Goal: Task Accomplishment & Management: Manage account settings

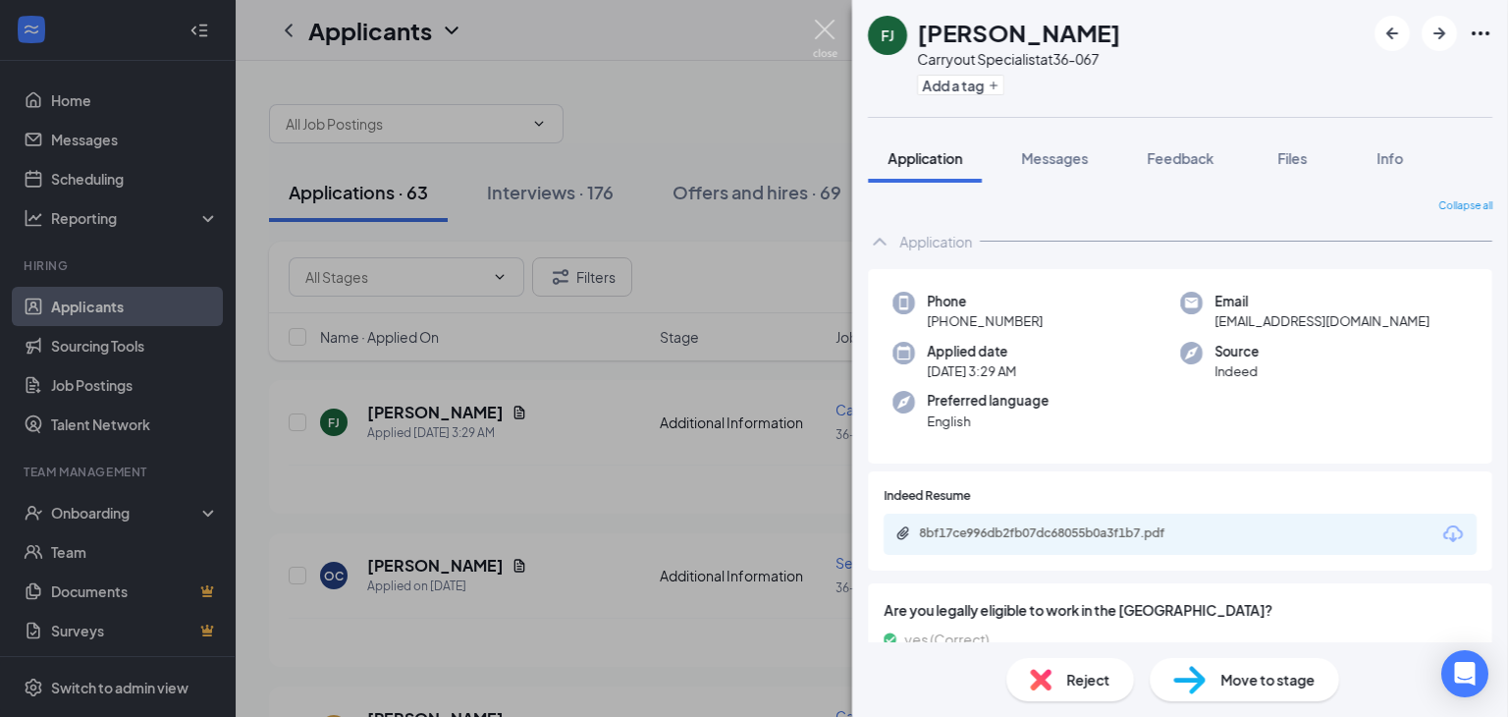
click at [820, 26] on img at bounding box center [825, 39] width 25 height 38
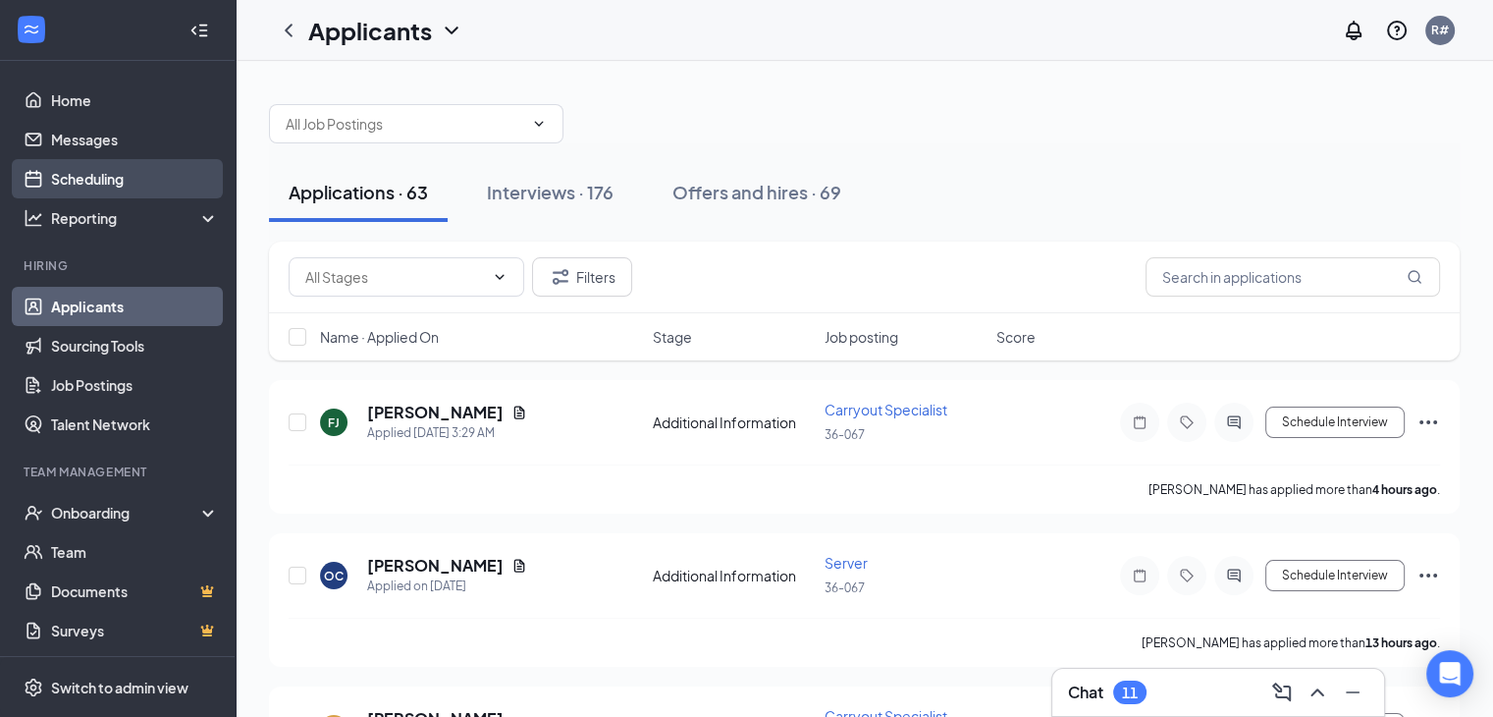
click at [92, 181] on link "Scheduling" at bounding box center [135, 178] width 168 height 39
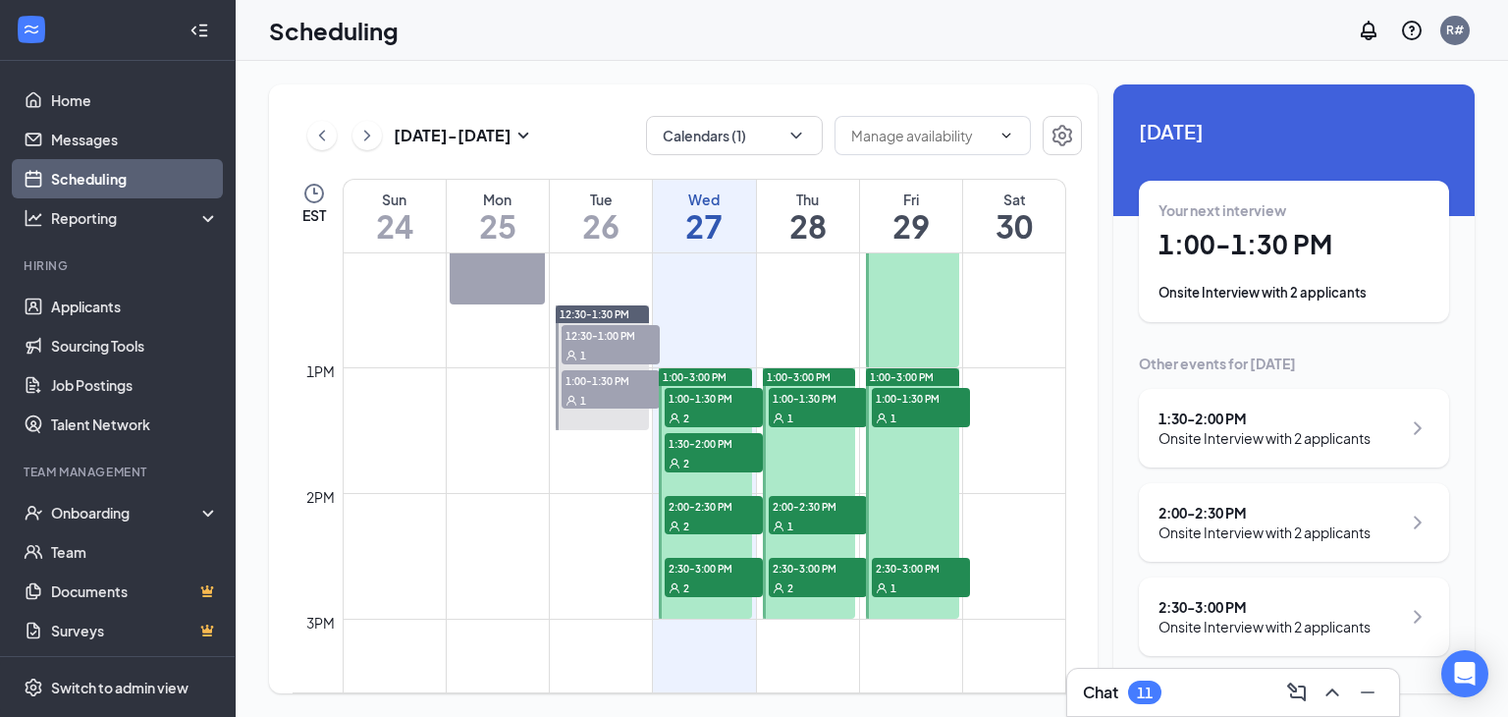
scroll to position [1554, 0]
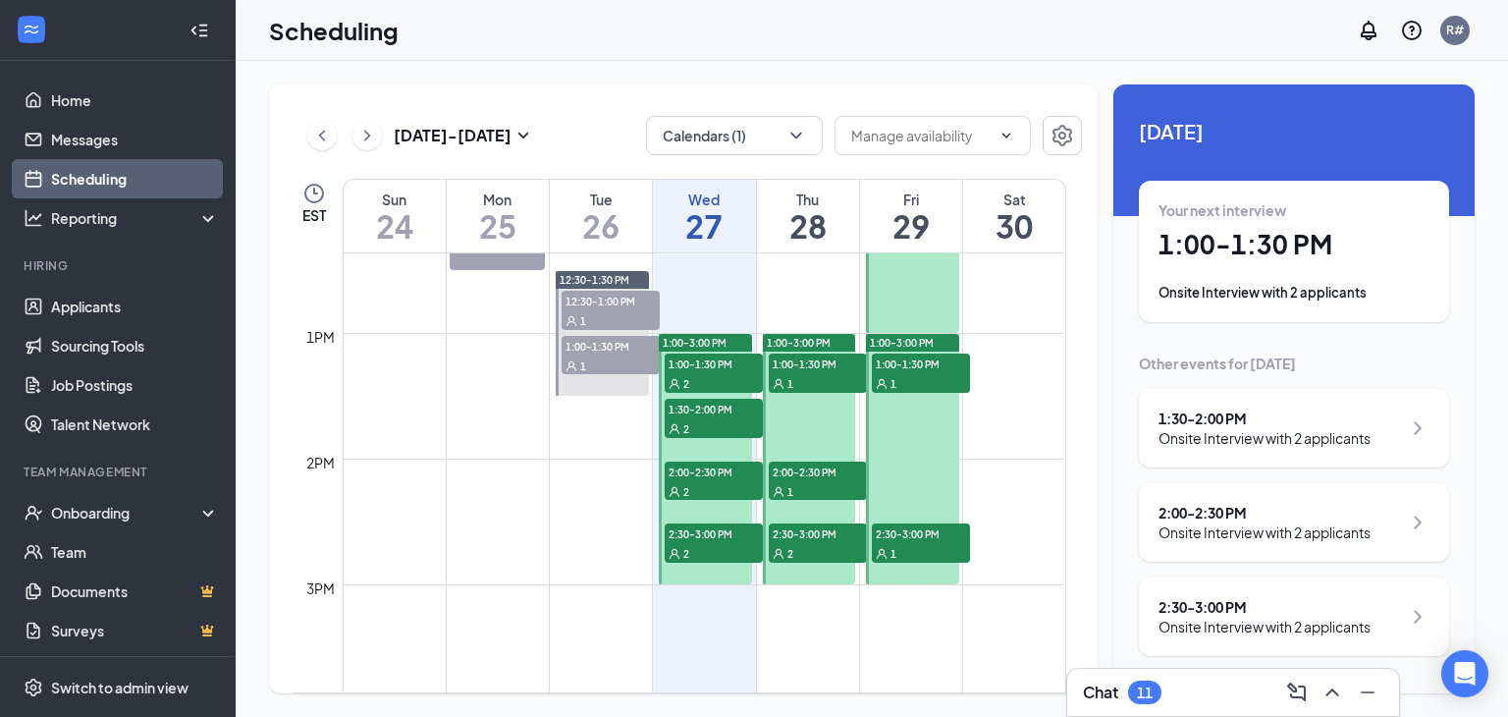
click at [710, 368] on span "1:00-1:30 PM" at bounding box center [714, 363] width 98 height 20
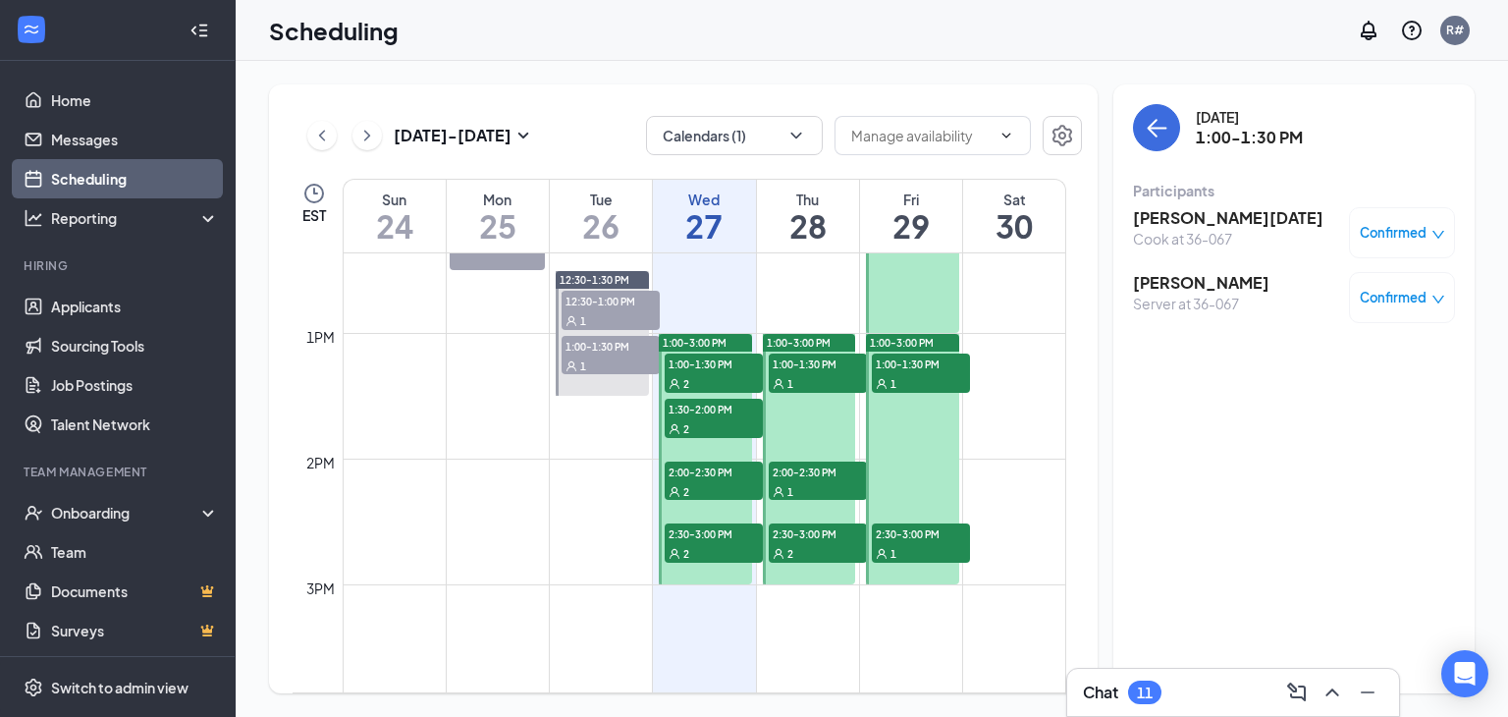
click at [715, 415] on span "1:30-2:00 PM" at bounding box center [714, 409] width 98 height 20
click at [719, 477] on span "2:00-2:30 PM" at bounding box center [714, 471] width 98 height 20
click at [716, 533] on span "2:30-3:00 PM" at bounding box center [714, 533] width 98 height 20
click at [833, 366] on span "1:00-1:30 PM" at bounding box center [818, 363] width 98 height 20
click at [822, 472] on span "2:00-2:30 PM" at bounding box center [818, 471] width 98 height 20
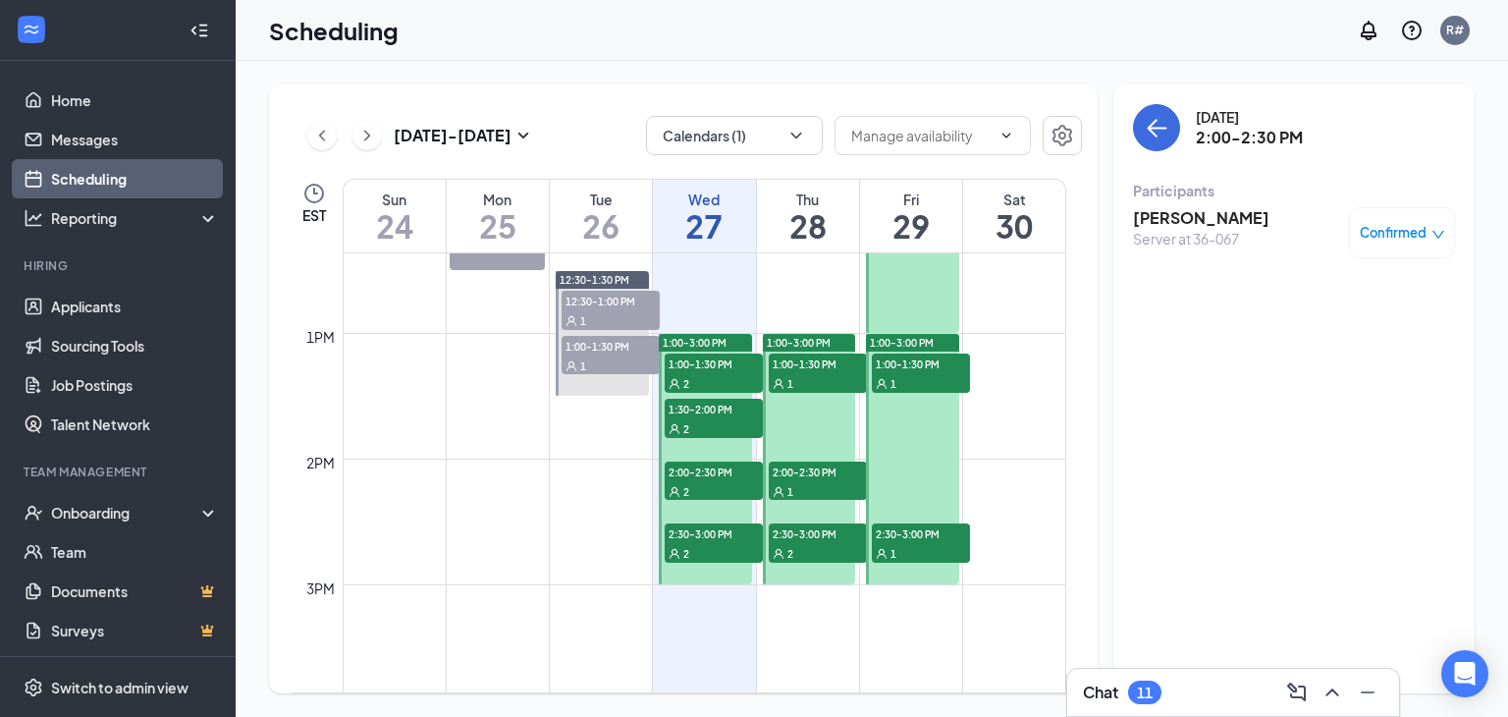
click at [825, 538] on span "2:30-3:00 PM" at bounding box center [818, 533] width 98 height 20
click at [931, 368] on span "1:00-1:30 PM" at bounding box center [921, 363] width 98 height 20
click at [919, 536] on span "2:30-3:00 PM" at bounding box center [921, 533] width 98 height 20
click at [931, 367] on span "1:00-1:30 PM" at bounding box center [921, 363] width 98 height 20
click at [828, 545] on div "2" at bounding box center [818, 553] width 98 height 20
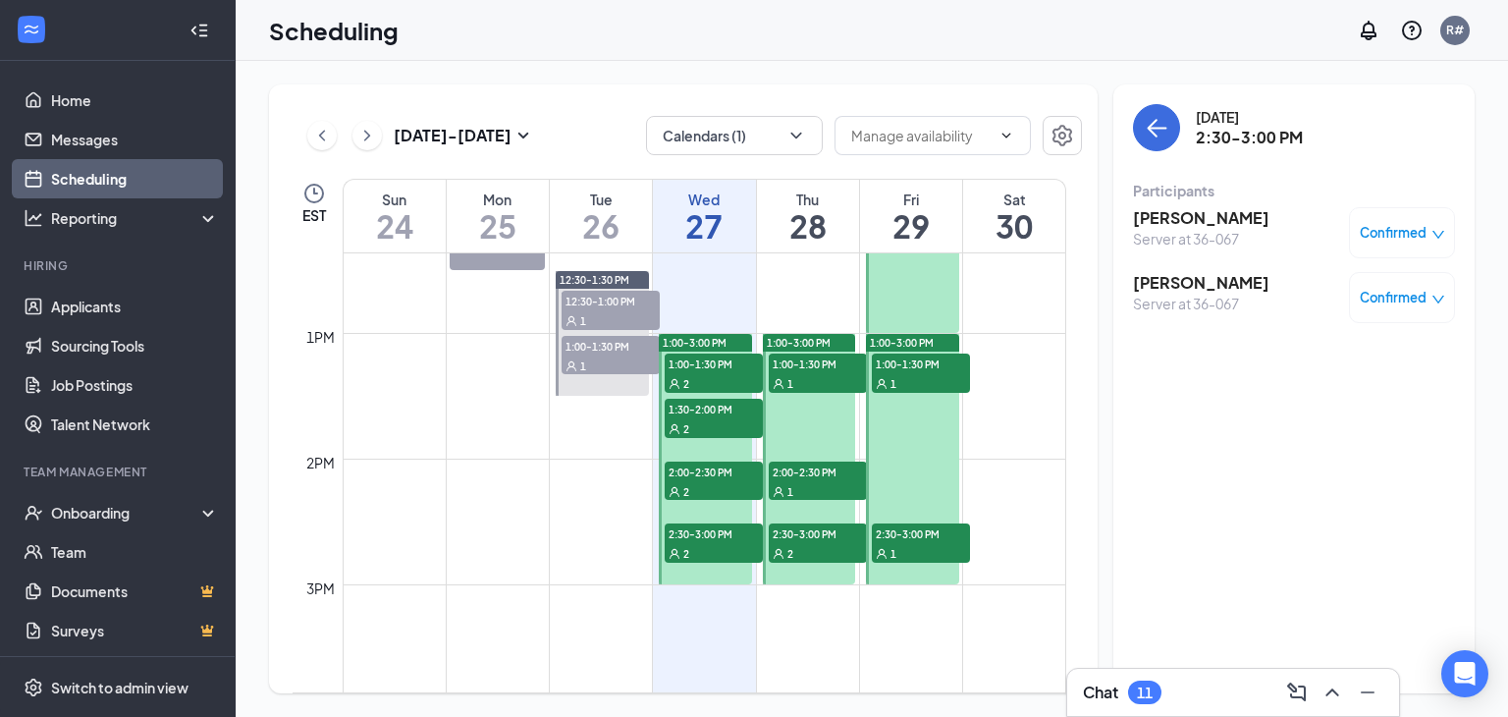
click at [803, 477] on span "2:00-2:30 PM" at bounding box center [818, 471] width 98 height 20
click at [804, 367] on span "1:00-1:30 PM" at bounding box center [818, 363] width 98 height 20
click at [700, 535] on span "2:30-3:00 PM" at bounding box center [714, 533] width 98 height 20
click at [718, 476] on span "2:00-2:30 PM" at bounding box center [714, 471] width 98 height 20
click at [717, 414] on span "1:30-2:00 PM" at bounding box center [714, 409] width 98 height 20
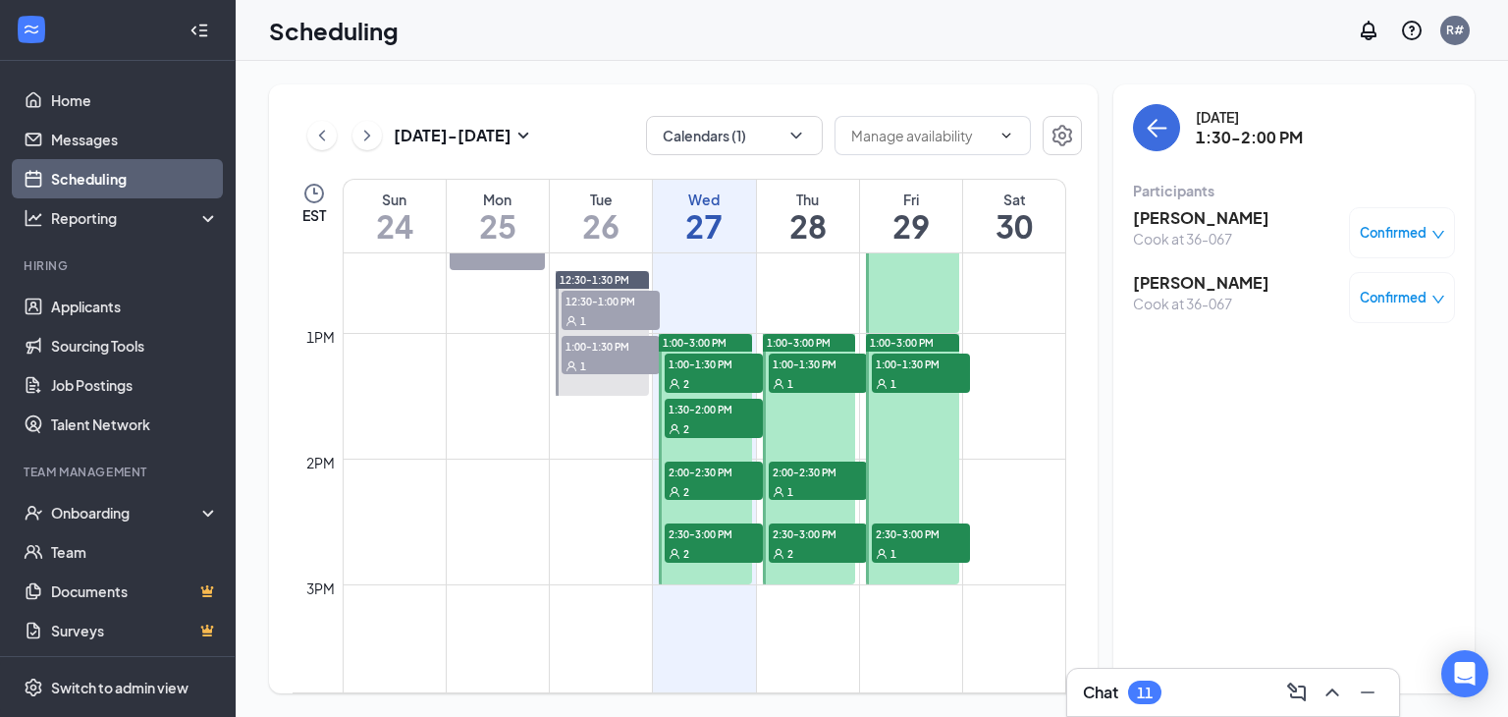
click at [727, 370] on span "1:00-1:30 PM" at bounding box center [714, 363] width 98 height 20
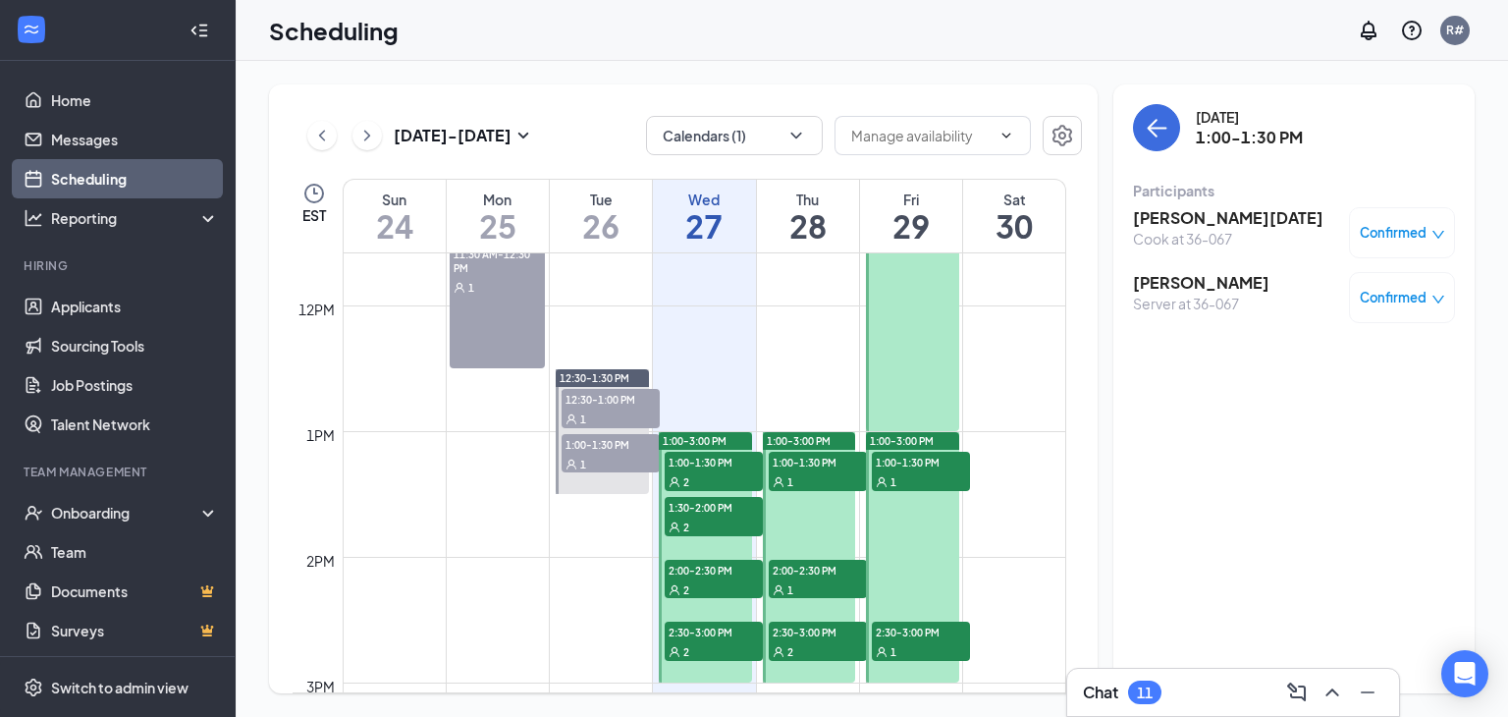
click at [597, 404] on span "12:30-1:00 PM" at bounding box center [611, 399] width 98 height 20
click at [611, 449] on span "1:00-1:30 PM" at bounding box center [611, 444] width 98 height 20
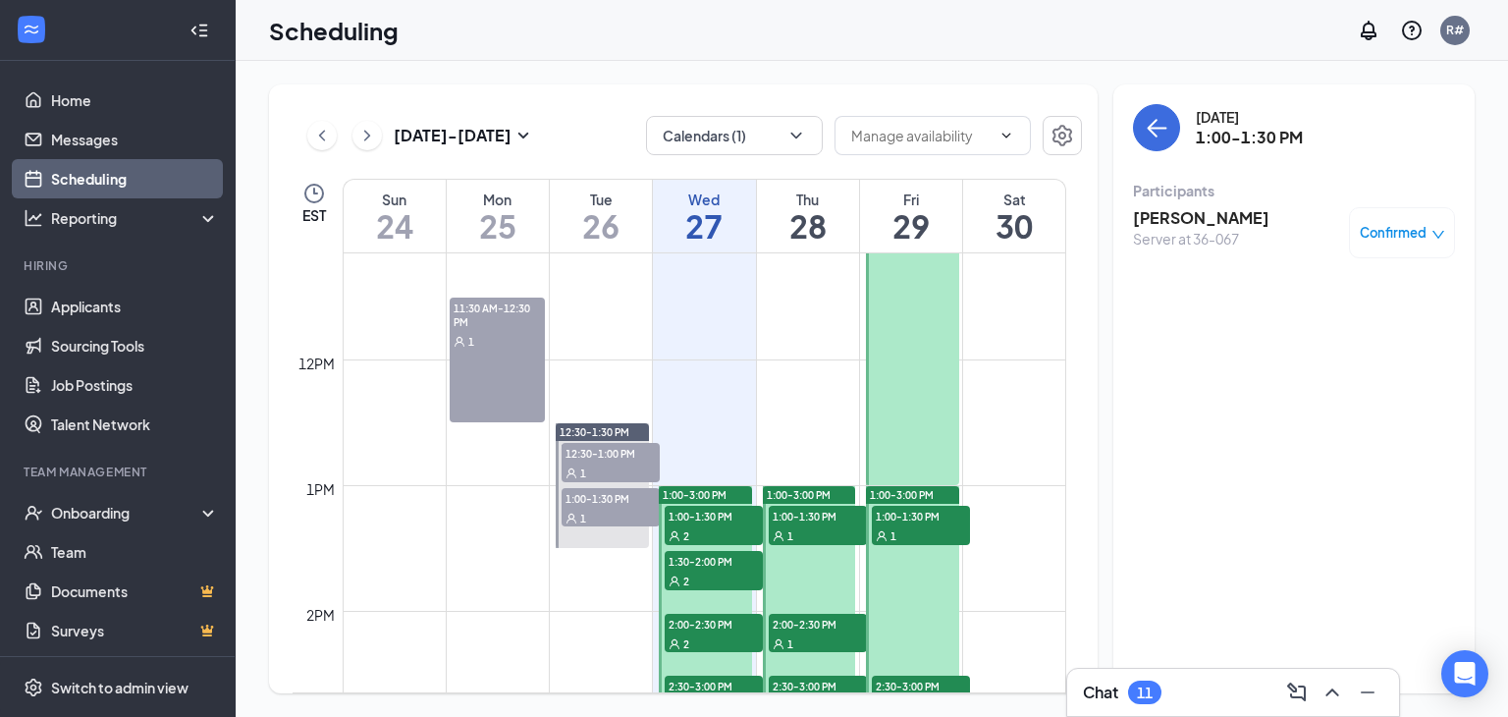
scroll to position [1358, 0]
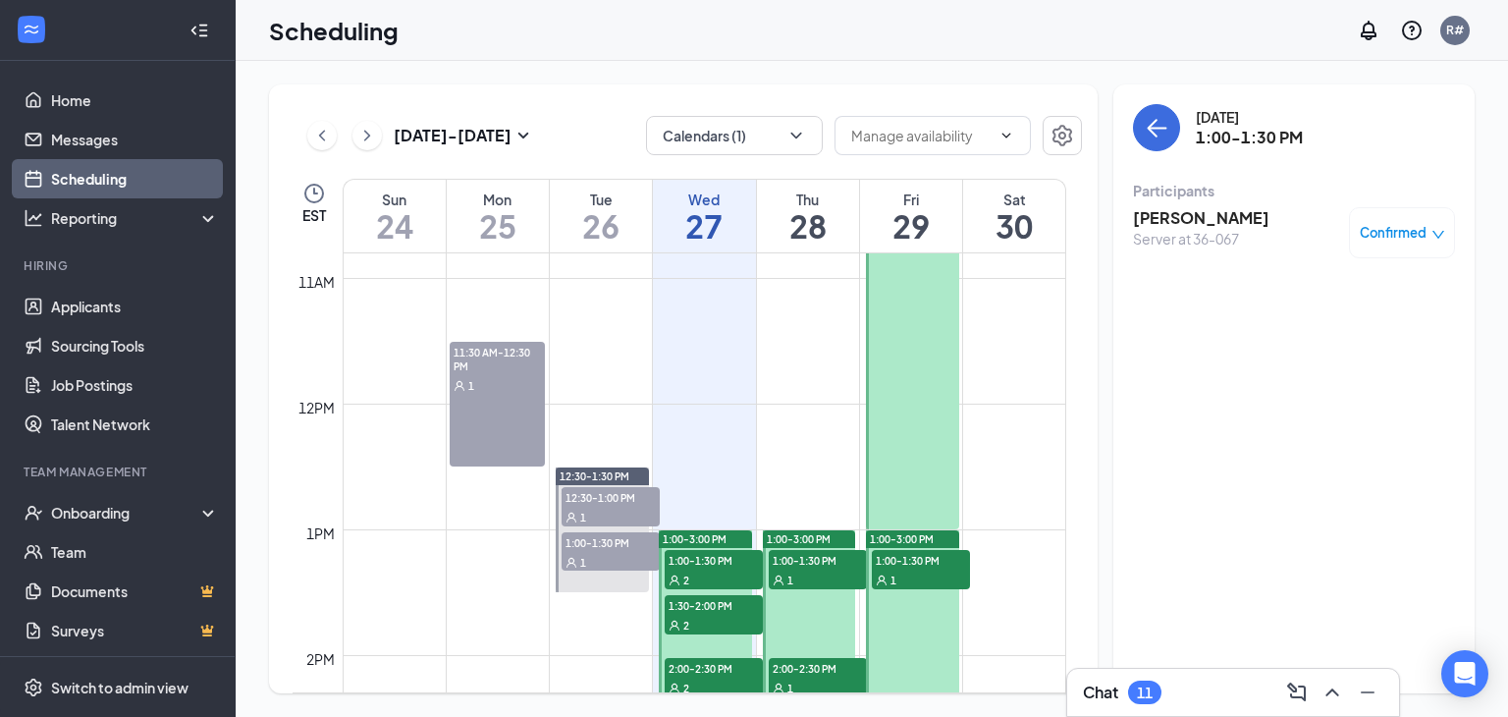
click at [486, 392] on div "1" at bounding box center [498, 385] width 96 height 20
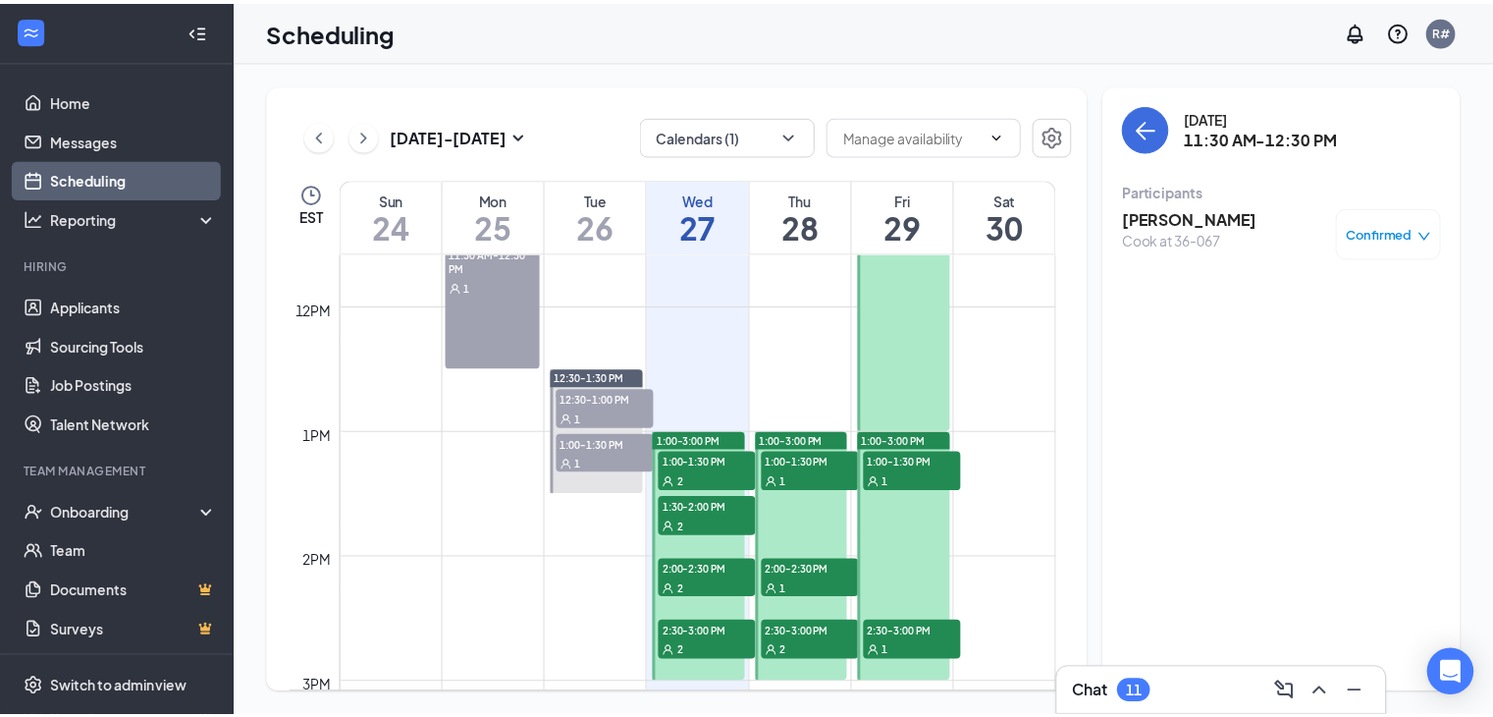
scroll to position [1554, 0]
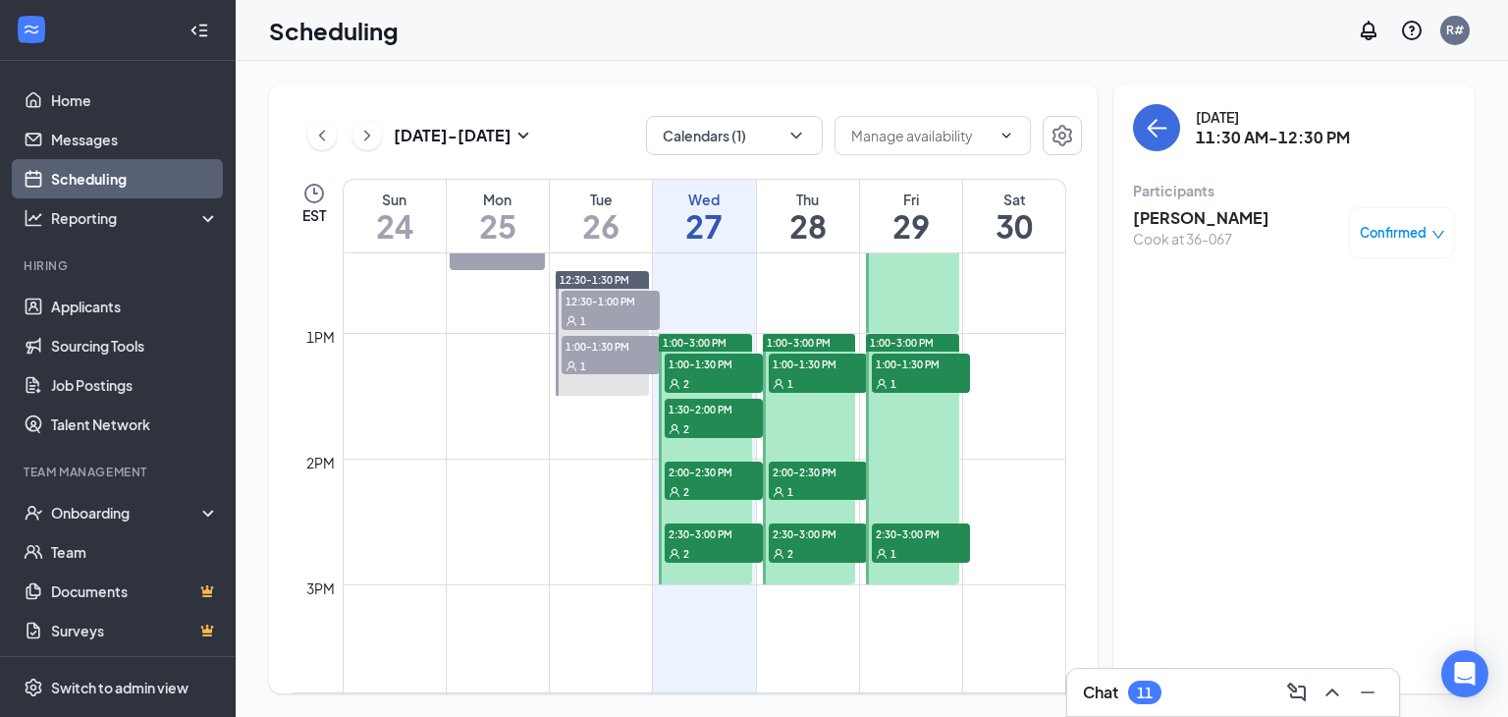
click at [815, 336] on span "1:00-3:00 PM" at bounding box center [799, 343] width 64 height 14
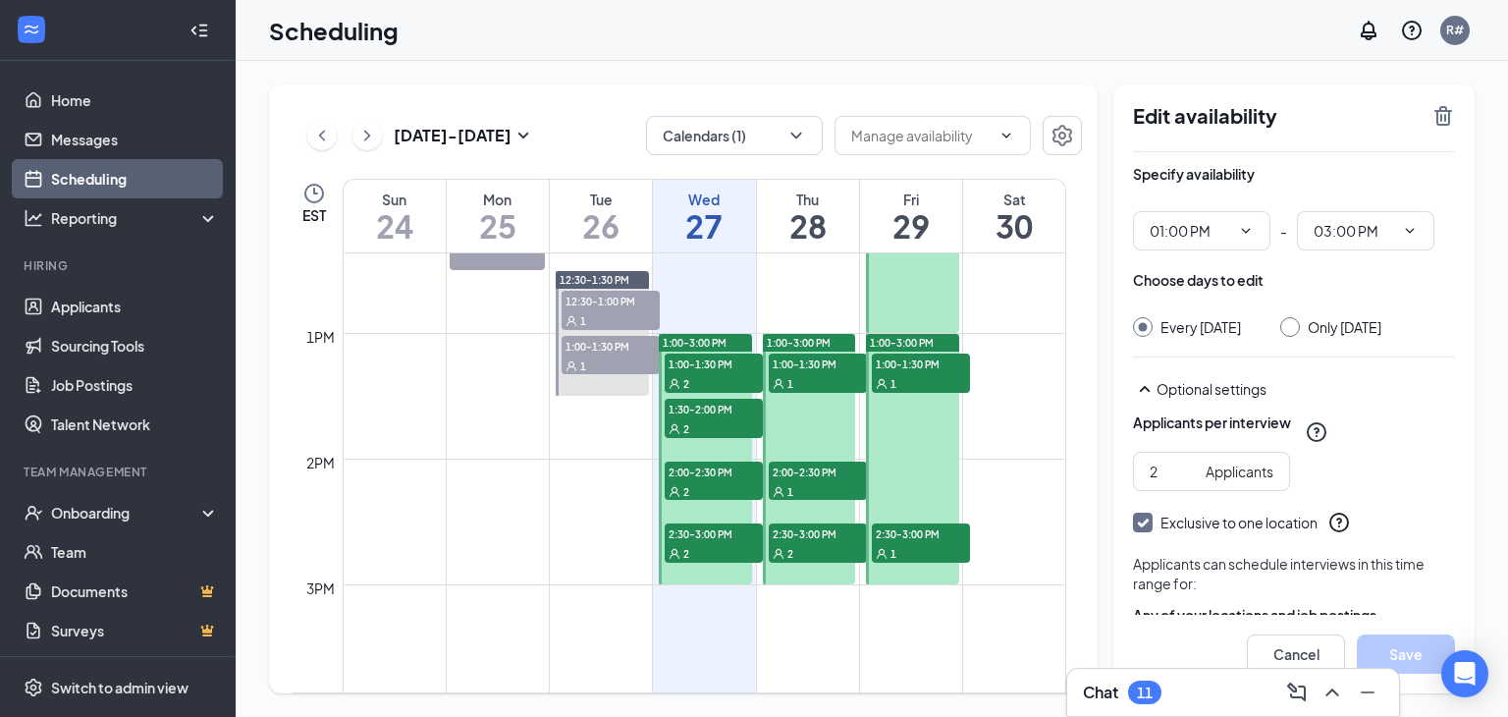
type input "01:00 PM"
type input "03:00 PM"
drag, startPoint x: 1158, startPoint y: 490, endPoint x: 1140, endPoint y: 488, distance: 18.8
click at [1140, 488] on span "2 Applicants" at bounding box center [1211, 471] width 157 height 39
type input "1"
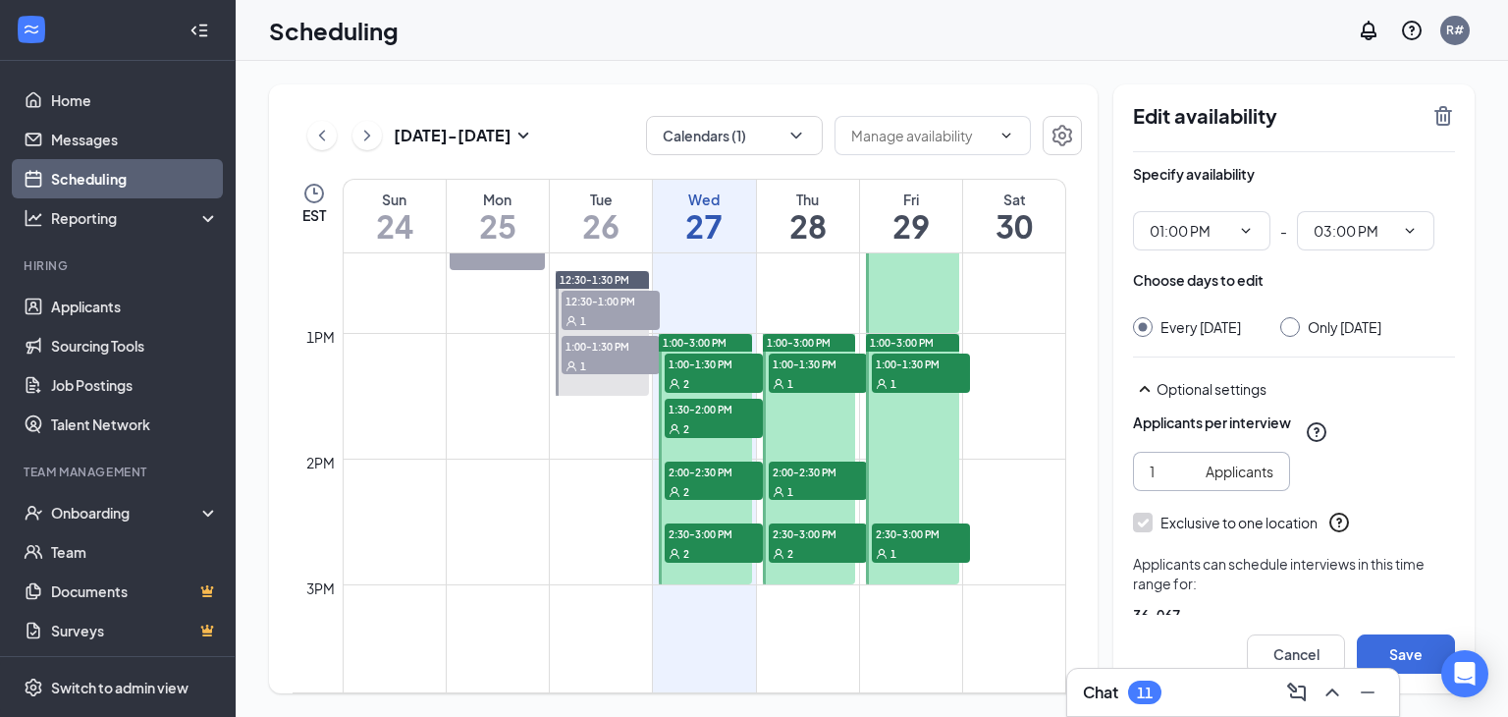
click at [1356, 482] on div "1 Applicants" at bounding box center [1294, 471] width 322 height 39
click at [1422, 649] on button "Save" at bounding box center [1406, 653] width 98 height 39
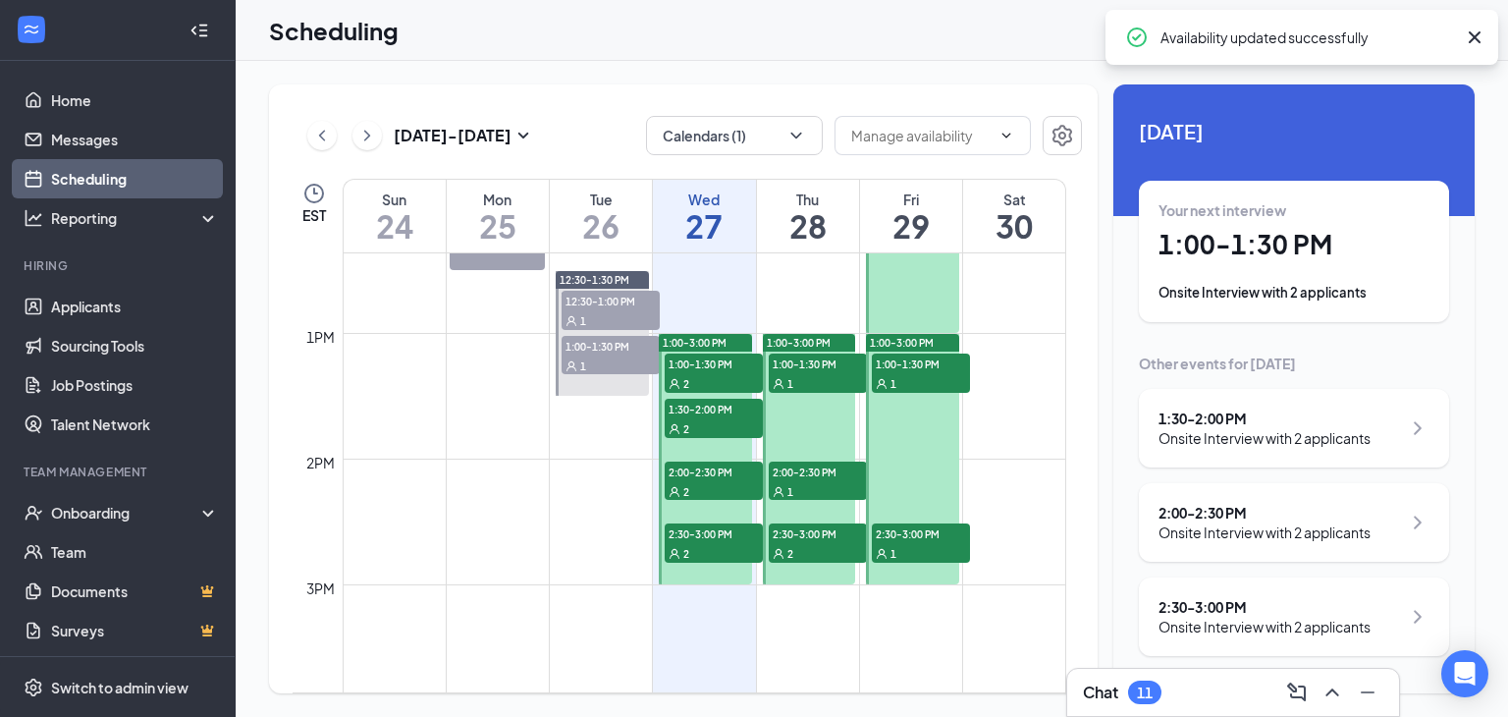
click at [925, 336] on span "1:00-3:00 PM" at bounding box center [902, 343] width 64 height 14
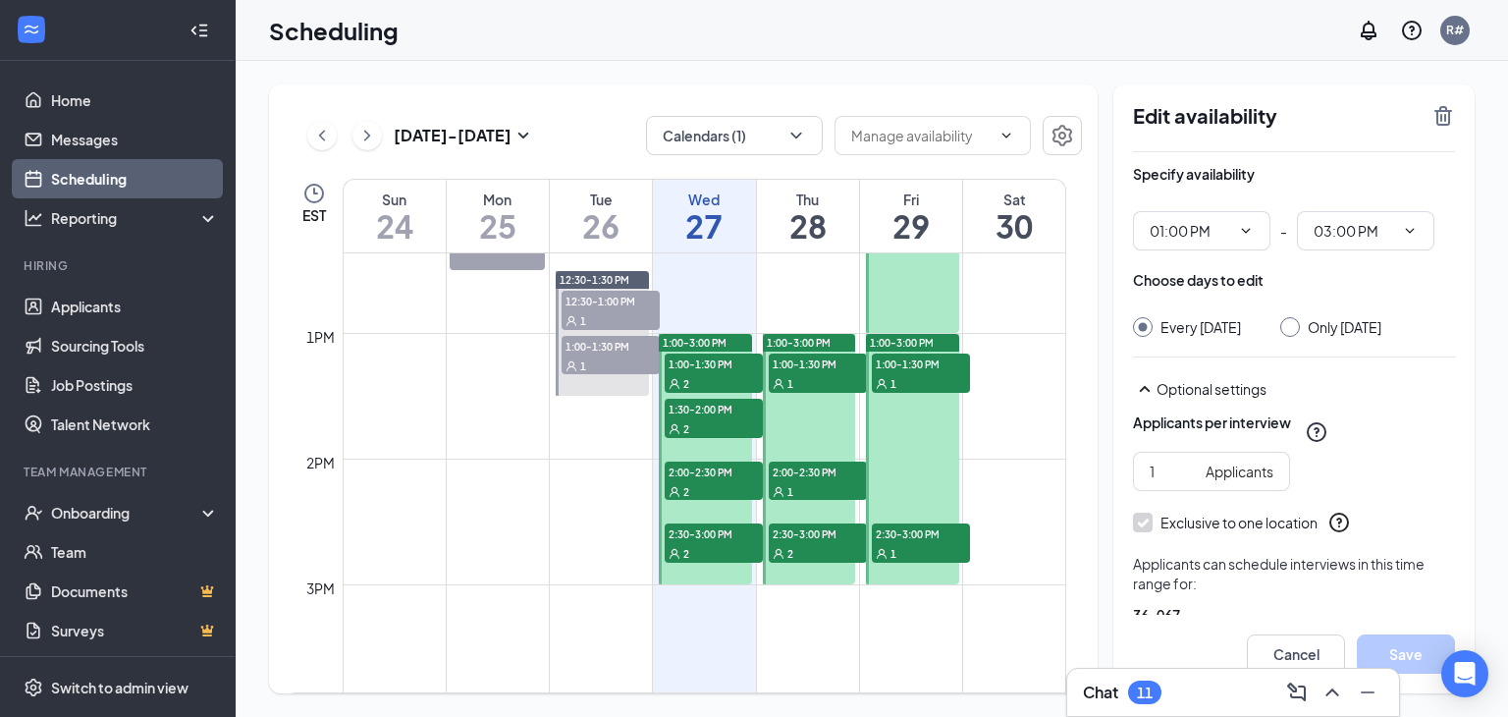
click at [703, 342] on span "1:00-3:00 PM" at bounding box center [695, 343] width 64 height 14
click at [113, 311] on link "Applicants" at bounding box center [135, 306] width 168 height 39
type input "01:00 PM"
type input "03:00 PM"
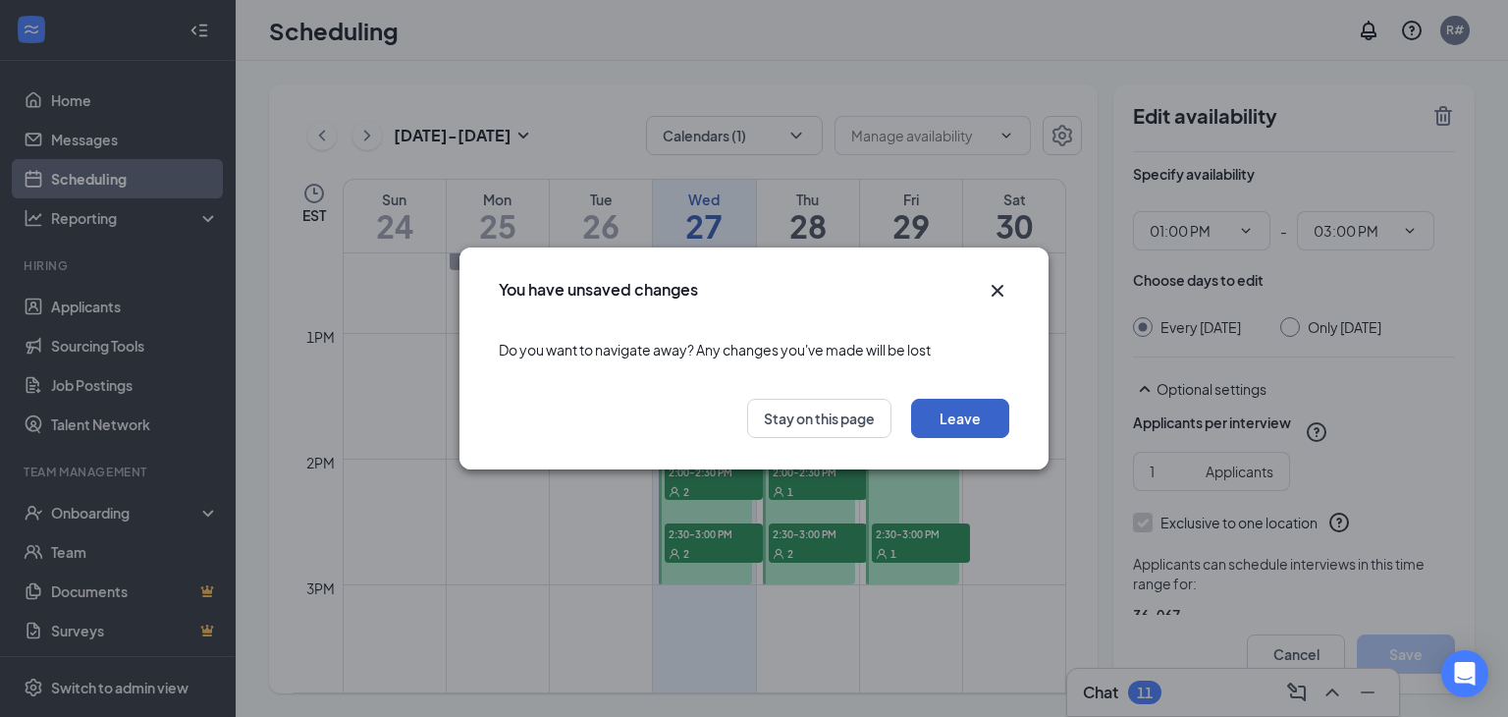
click at [966, 421] on button "Leave" at bounding box center [960, 418] width 98 height 39
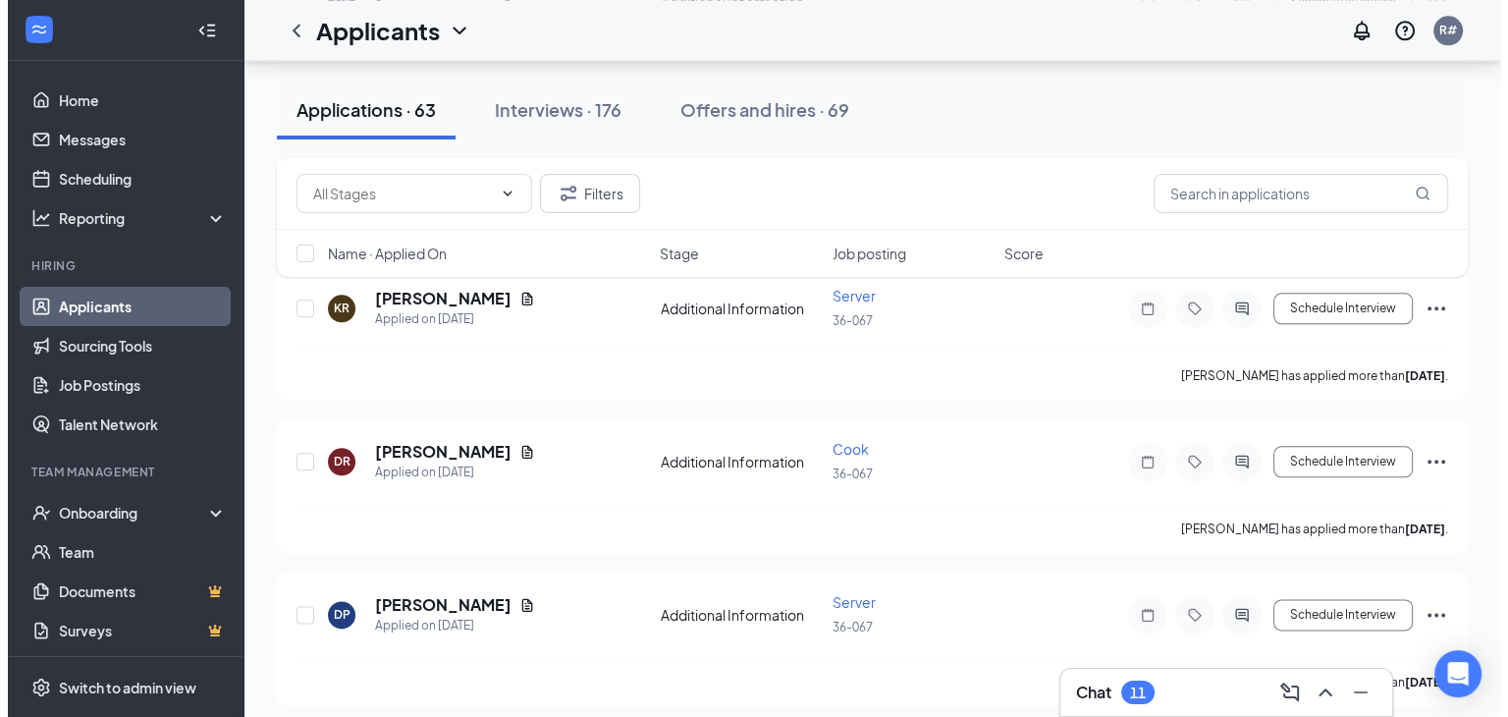
scroll to position [2356, 0]
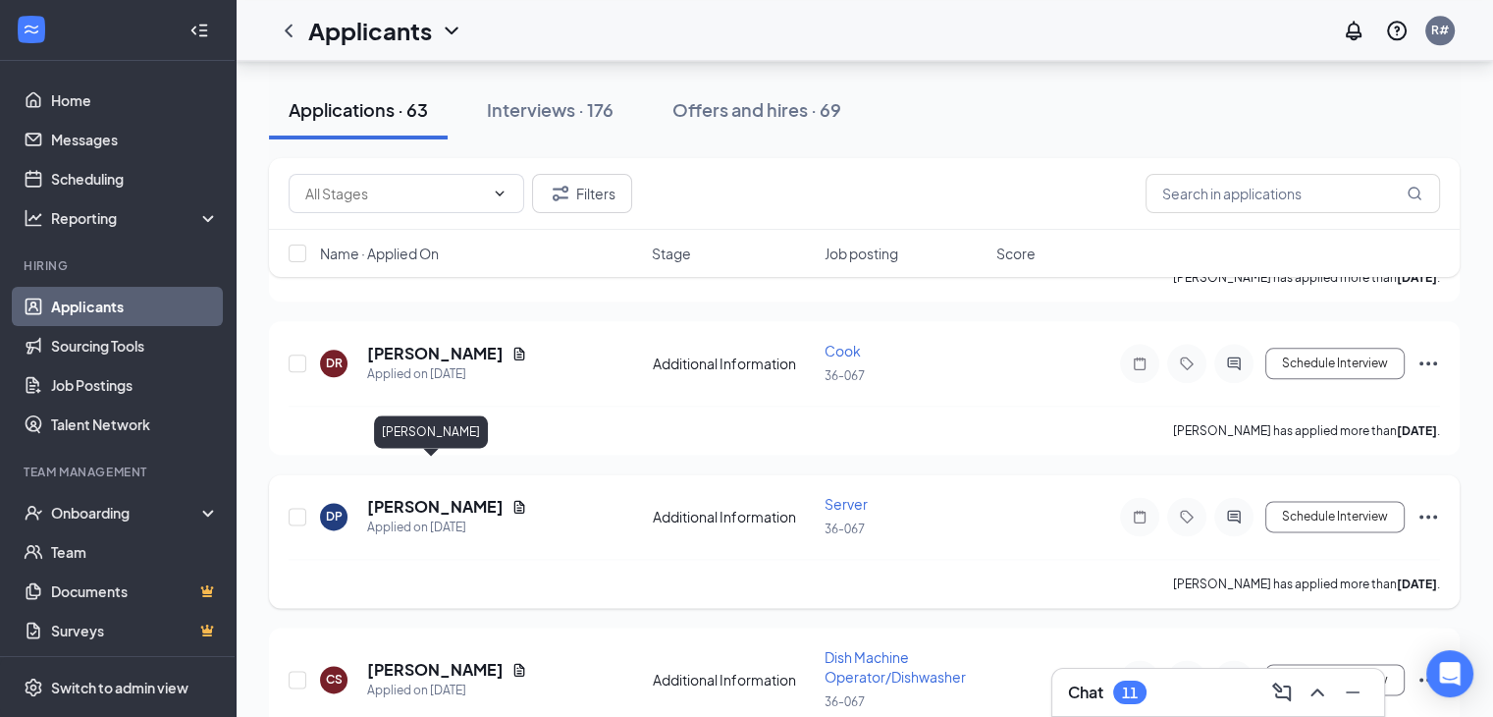
click at [436, 496] on h5 "[PERSON_NAME]" at bounding box center [435, 507] width 136 height 22
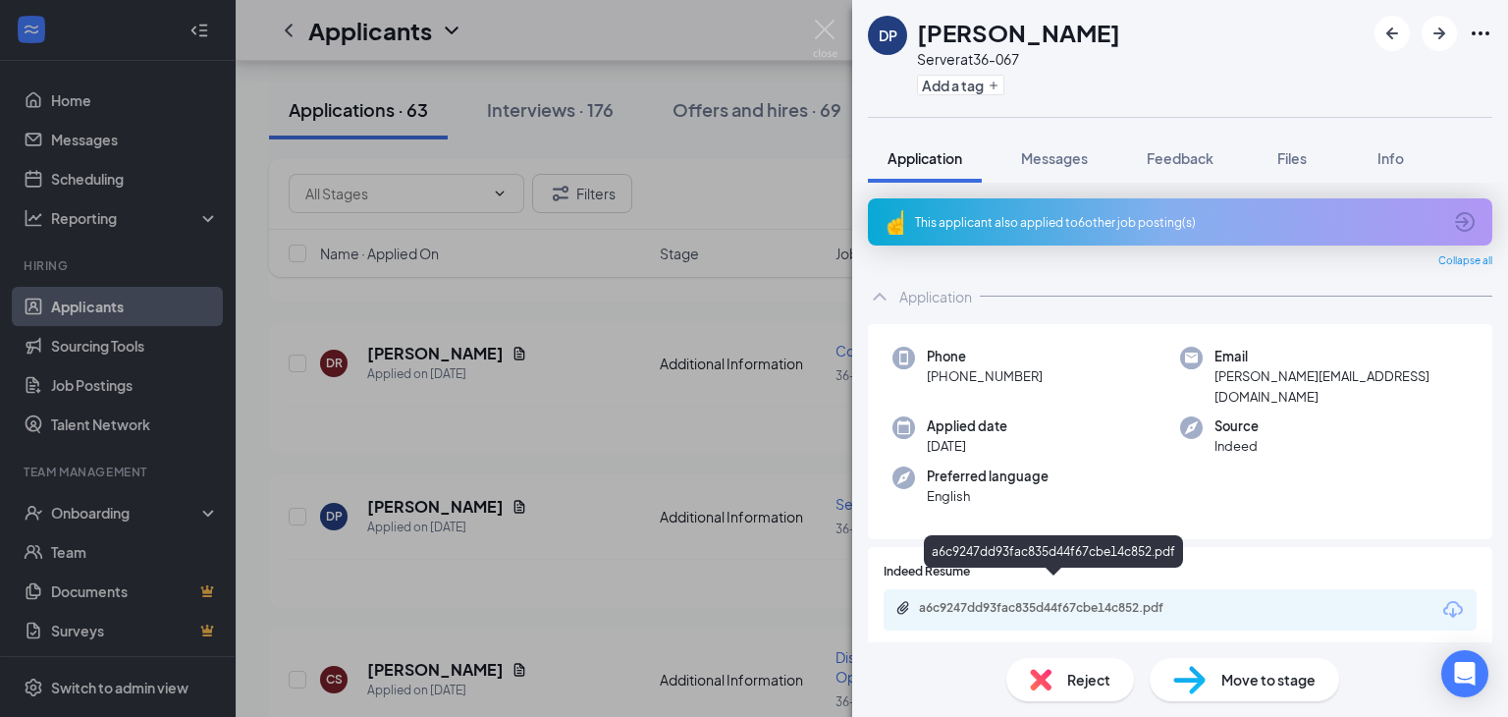
click at [1056, 600] on div "a6c9247dd93fac835d44f67cbe14c852.pdf" at bounding box center [1056, 608] width 275 height 16
click at [823, 31] on img at bounding box center [825, 39] width 25 height 38
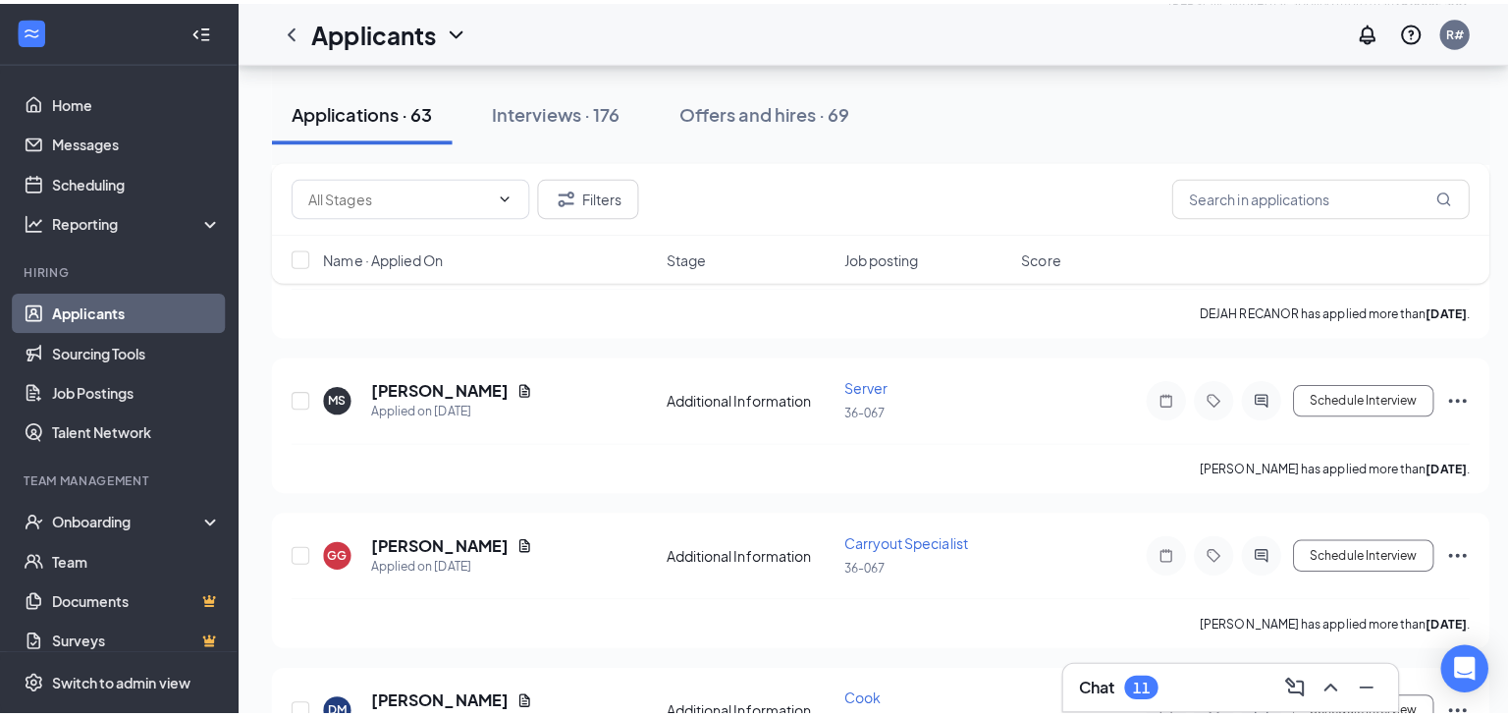
scroll to position [1080, 0]
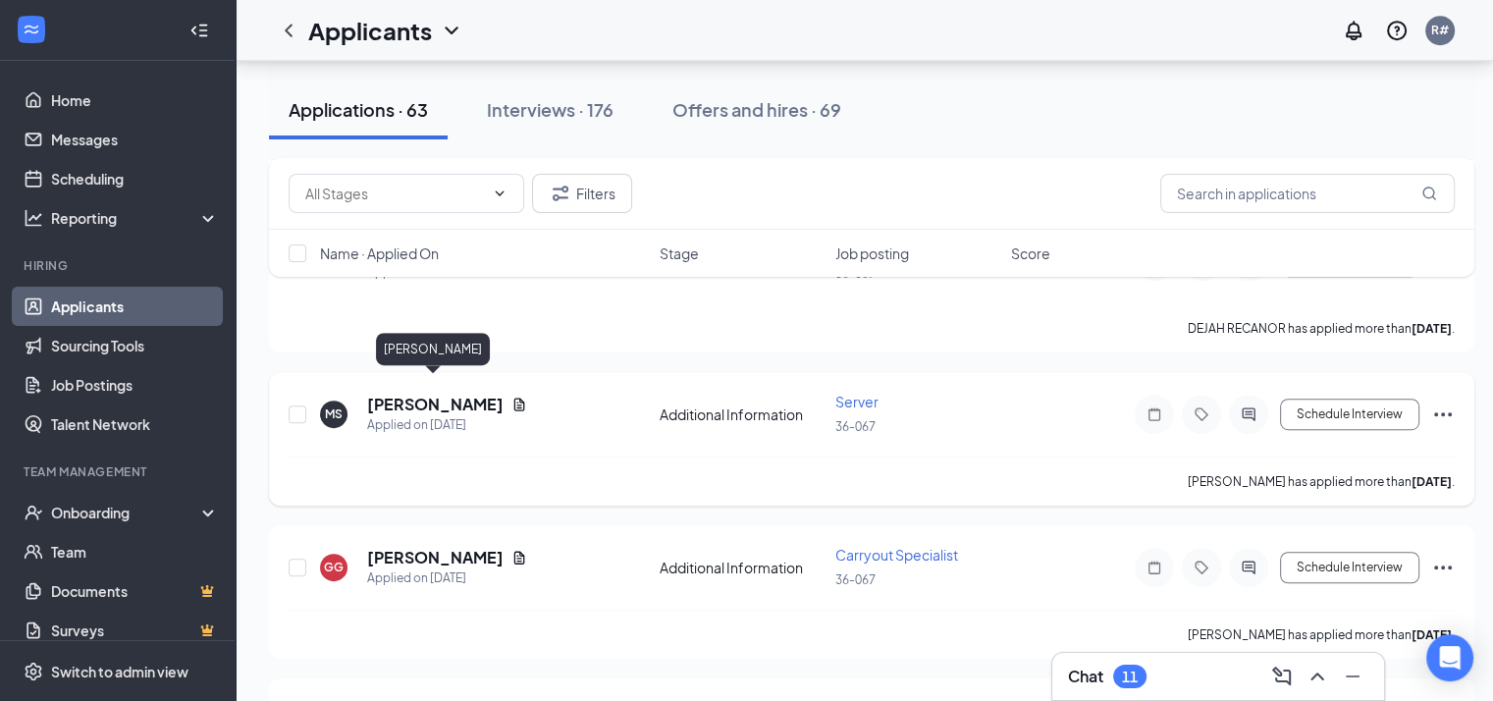
click at [455, 394] on h5 "[PERSON_NAME]" at bounding box center [435, 405] width 136 height 22
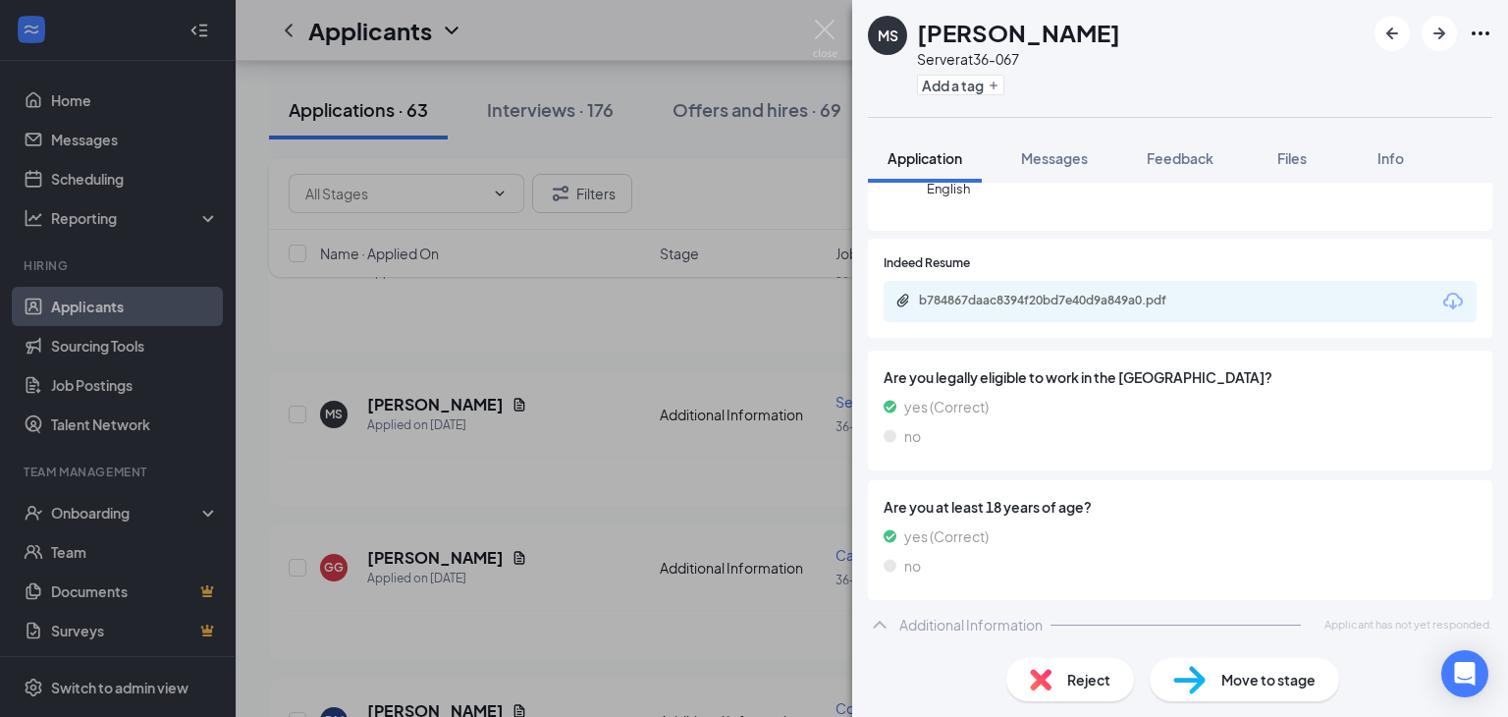
scroll to position [290, 0]
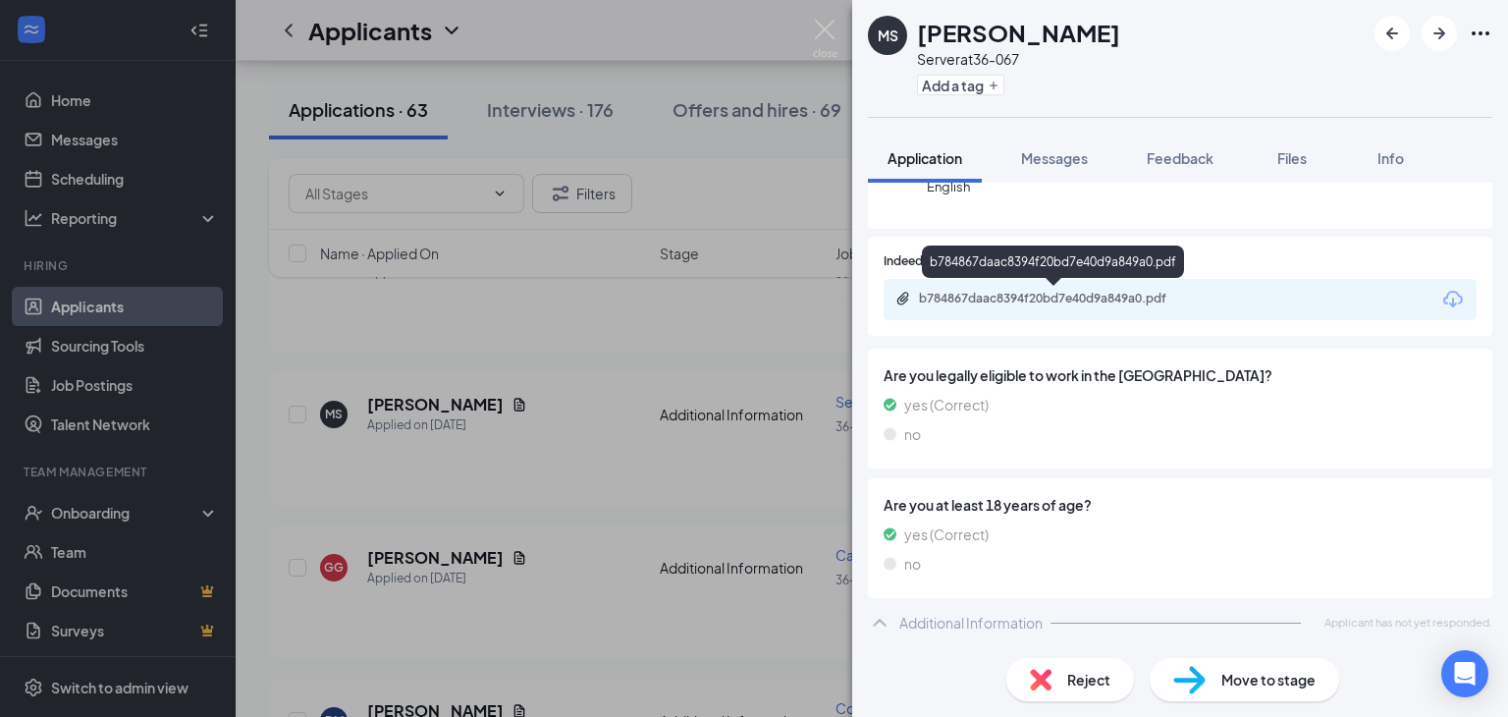
click at [1128, 296] on div "b784867daac8394f20bd7e40d9a849a0.pdf" at bounding box center [1056, 299] width 275 height 16
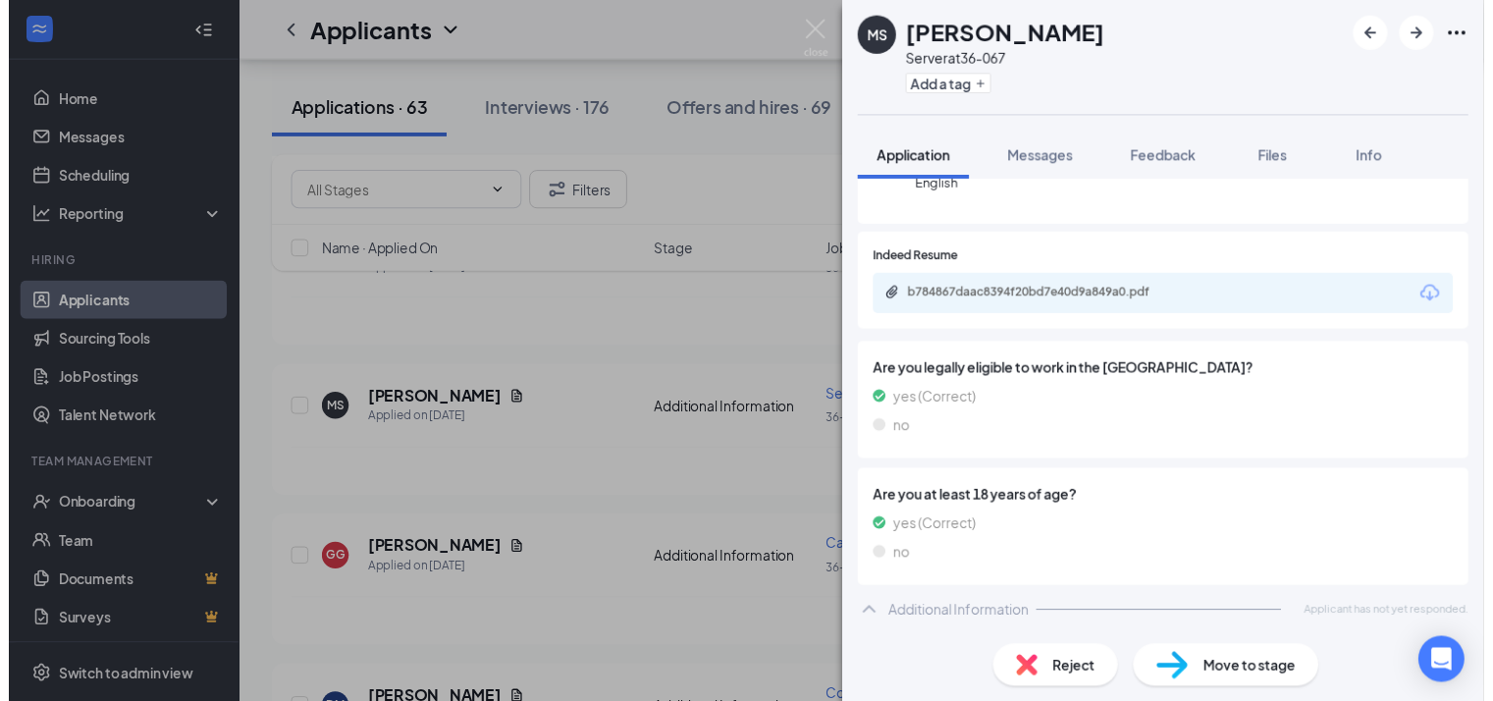
scroll to position [281, 0]
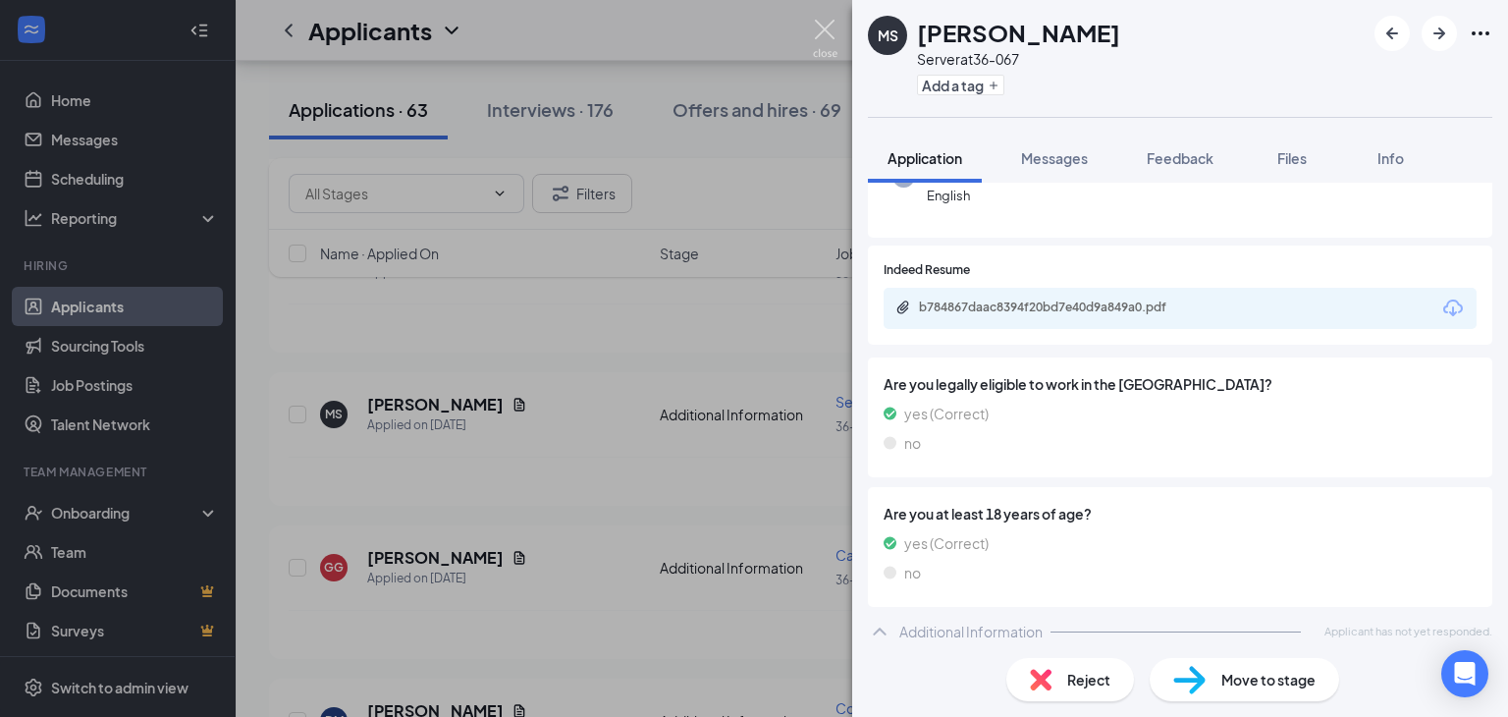
click at [815, 38] on img at bounding box center [825, 39] width 25 height 38
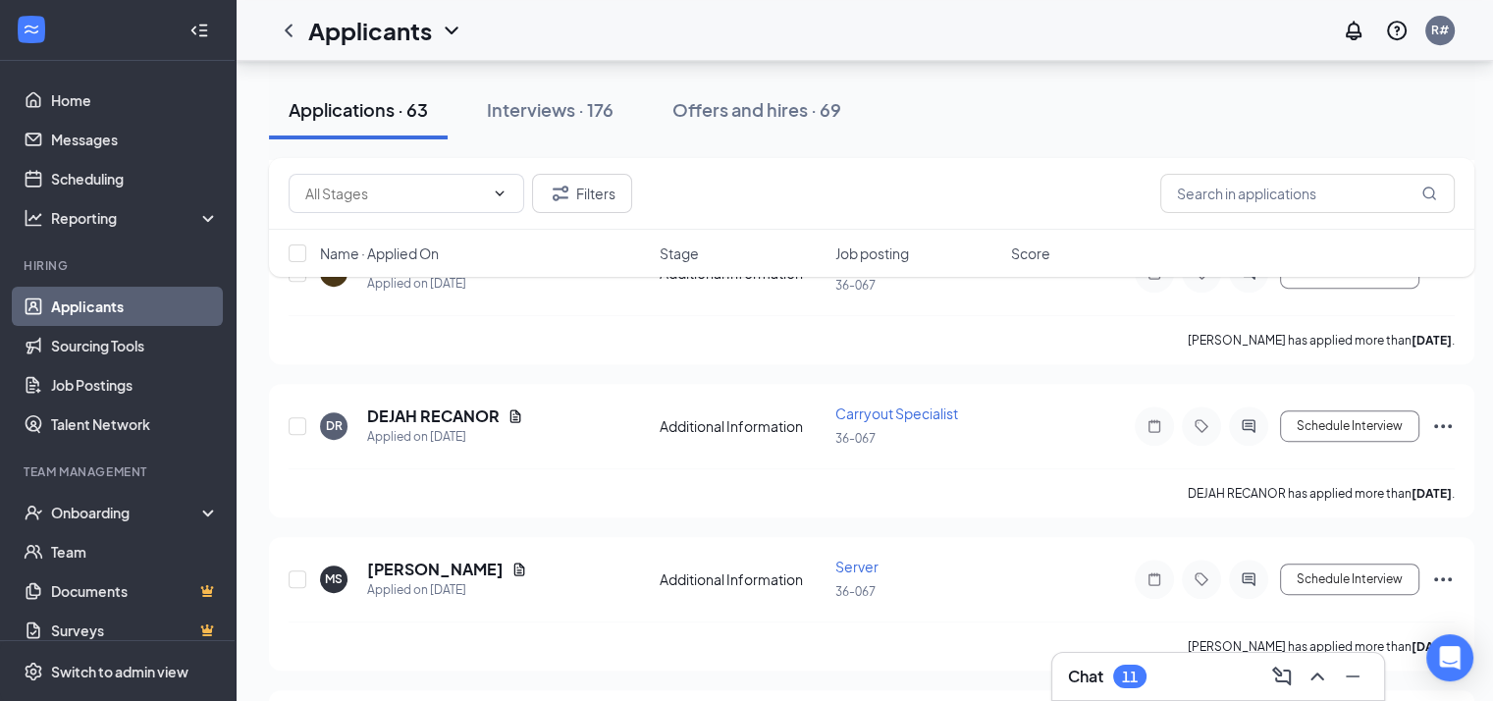
scroll to position [884, 0]
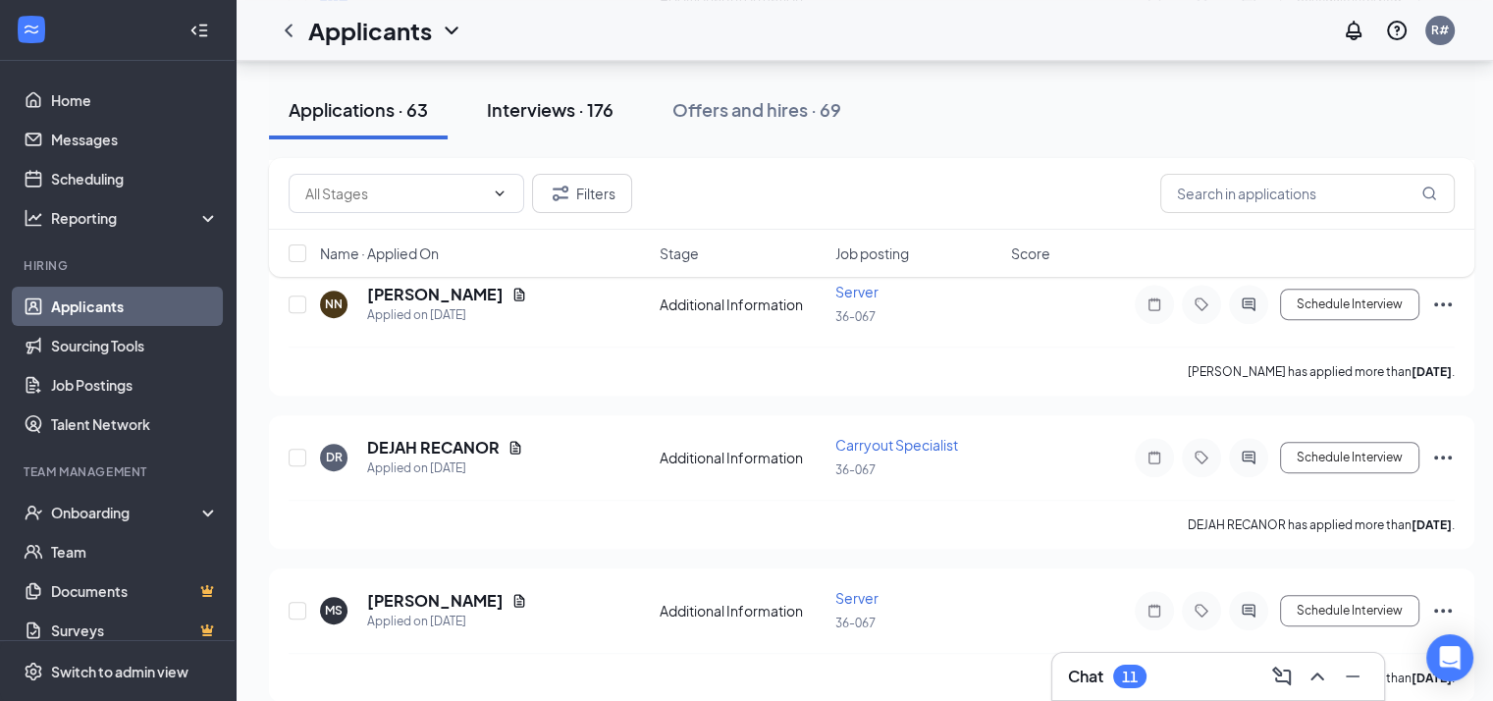
click at [571, 103] on div "Interviews · 176" at bounding box center [550, 109] width 127 height 25
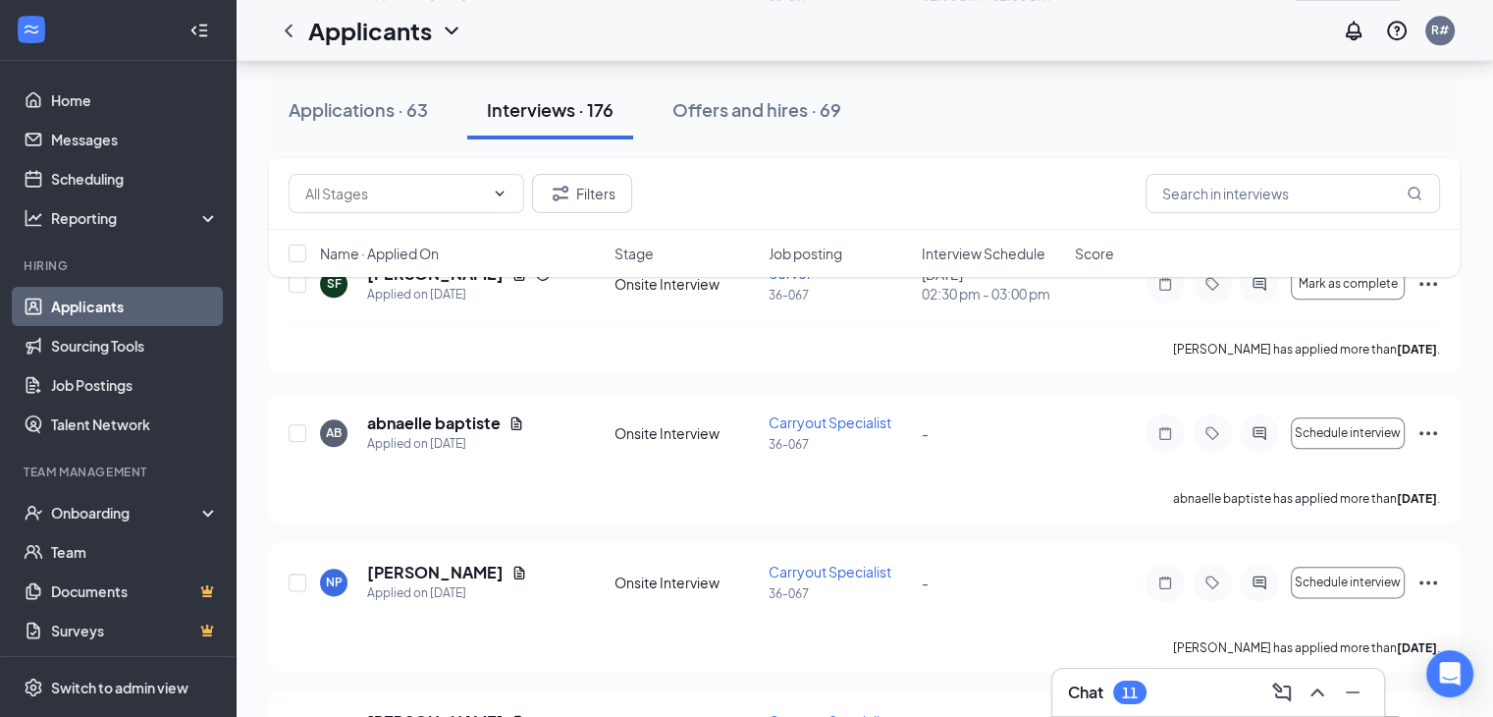
scroll to position [2258, 0]
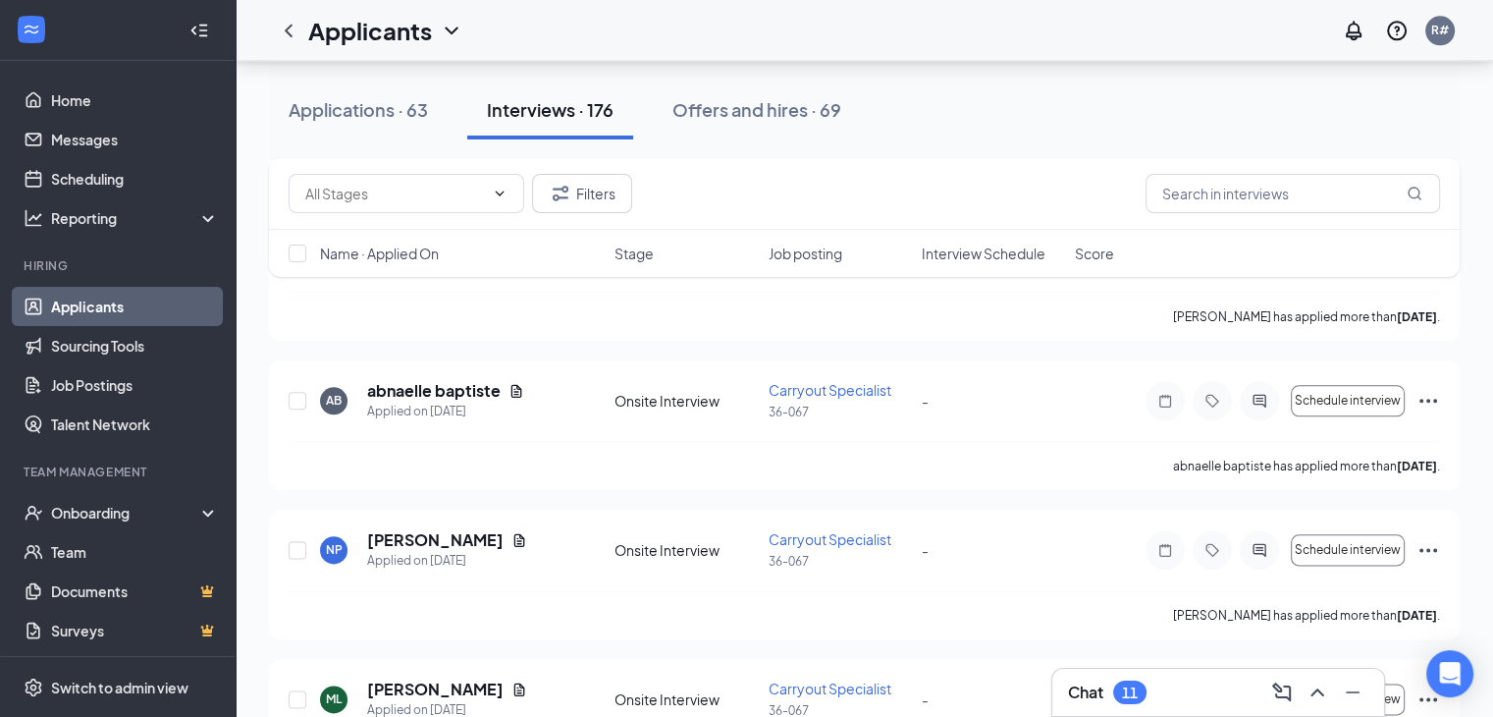
click at [1186, 704] on div "Chat 11" at bounding box center [1218, 691] width 300 height 31
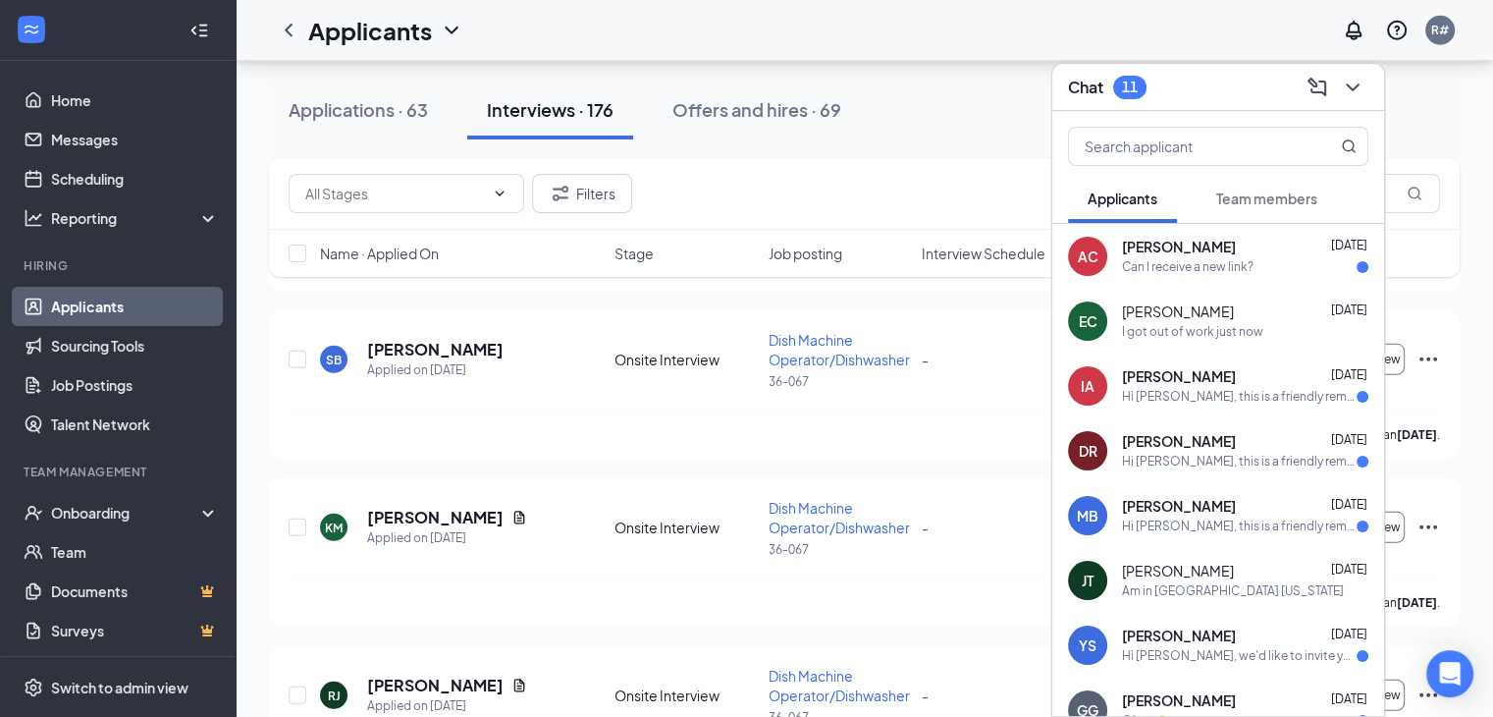
scroll to position [13352, 0]
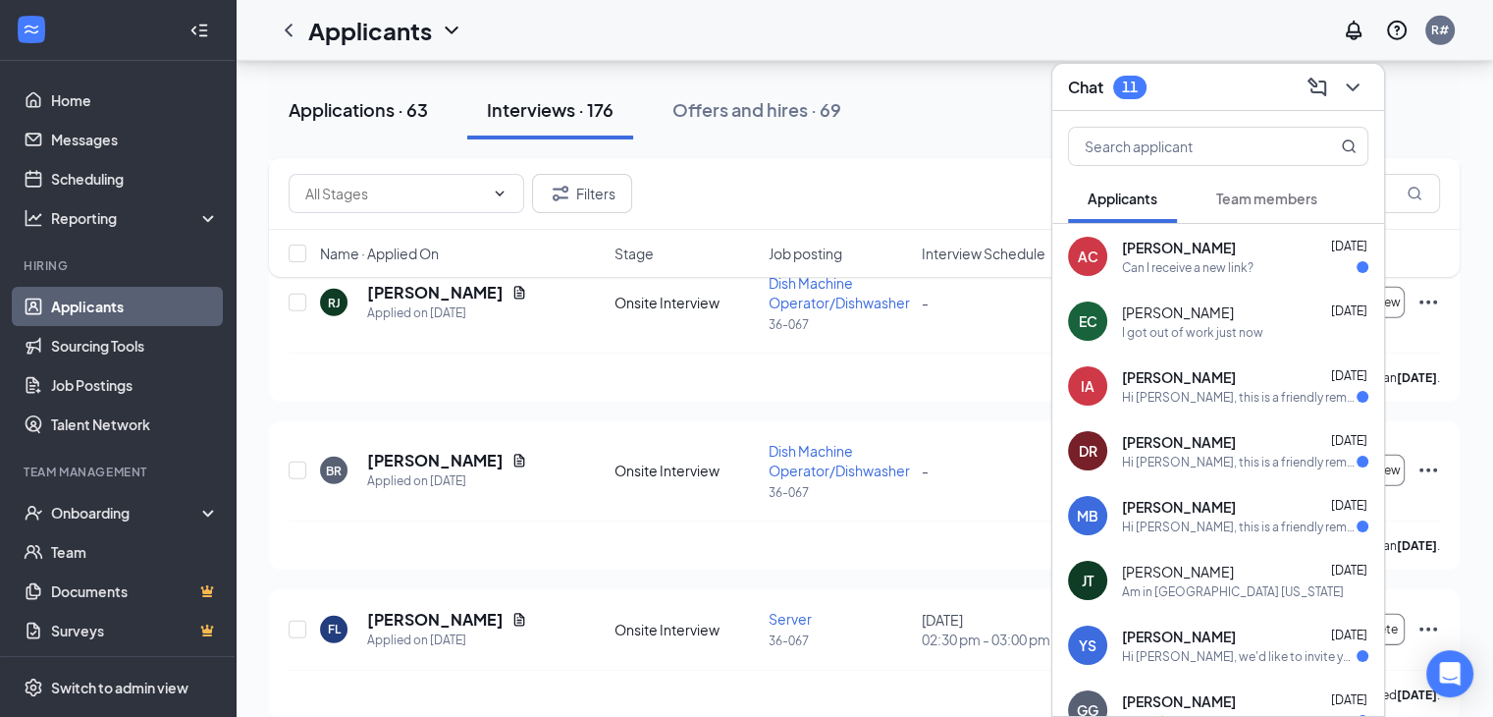
click at [346, 107] on div "Applications · 63" at bounding box center [358, 109] width 139 height 25
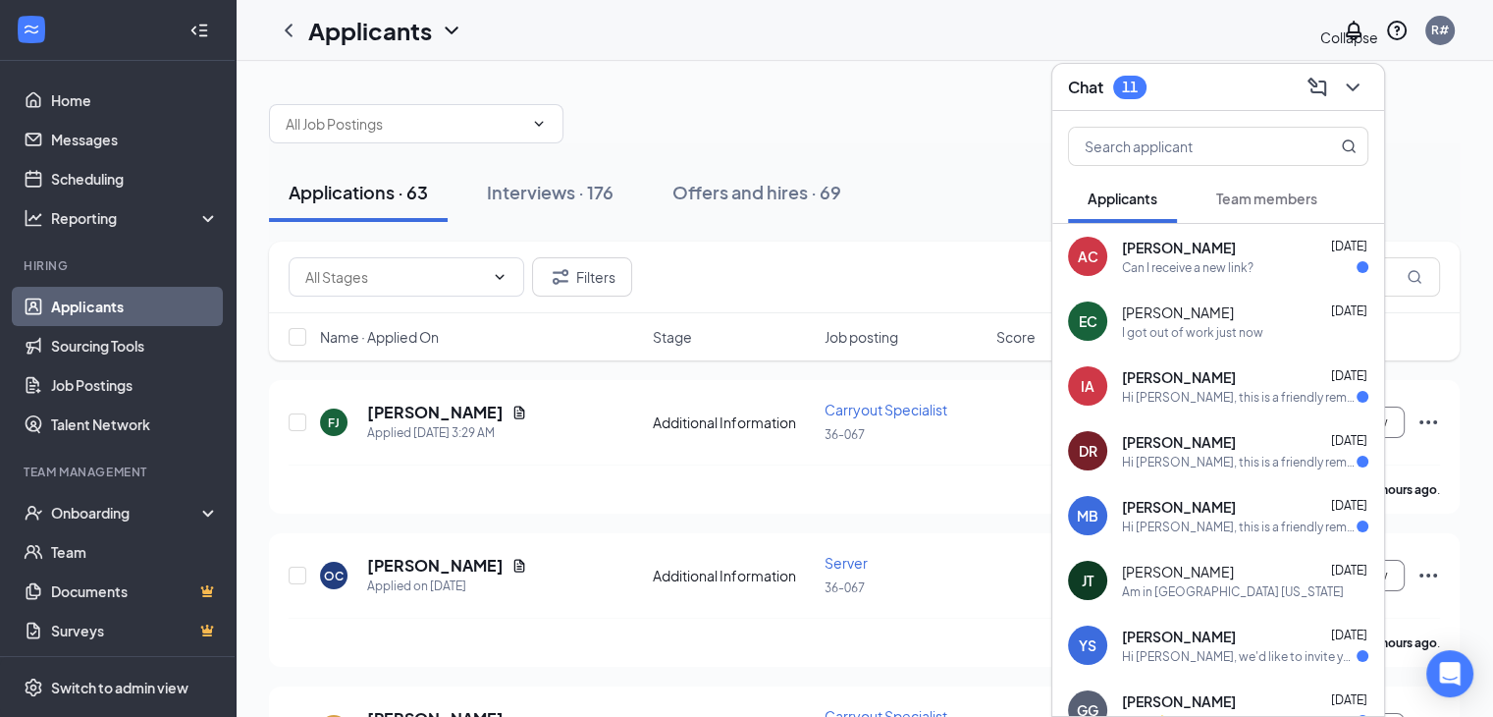
click at [1359, 88] on icon "ChevronDown" at bounding box center [1353, 88] width 24 height 24
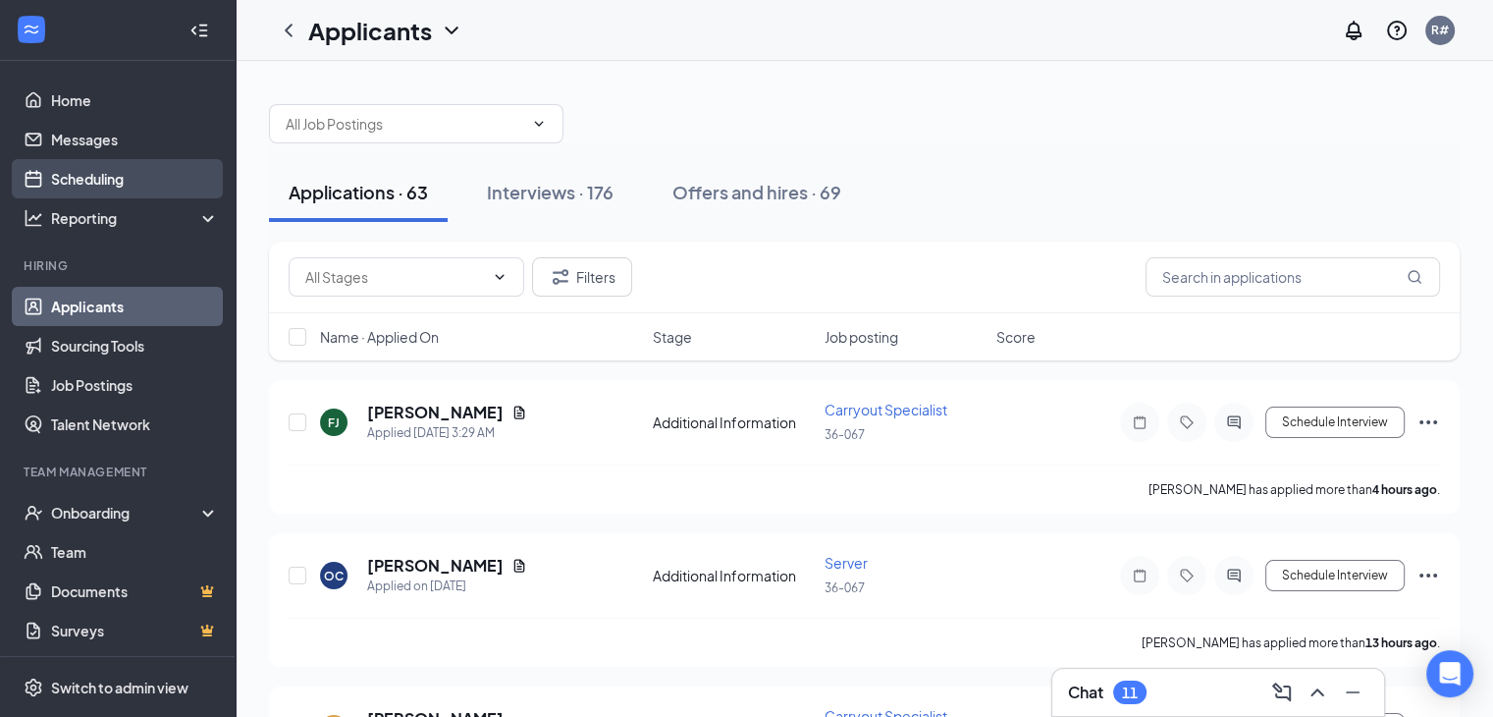
drag, startPoint x: 105, startPoint y: 178, endPoint x: 118, endPoint y: 178, distance: 12.8
click at [105, 178] on link "Scheduling" at bounding box center [135, 178] width 168 height 39
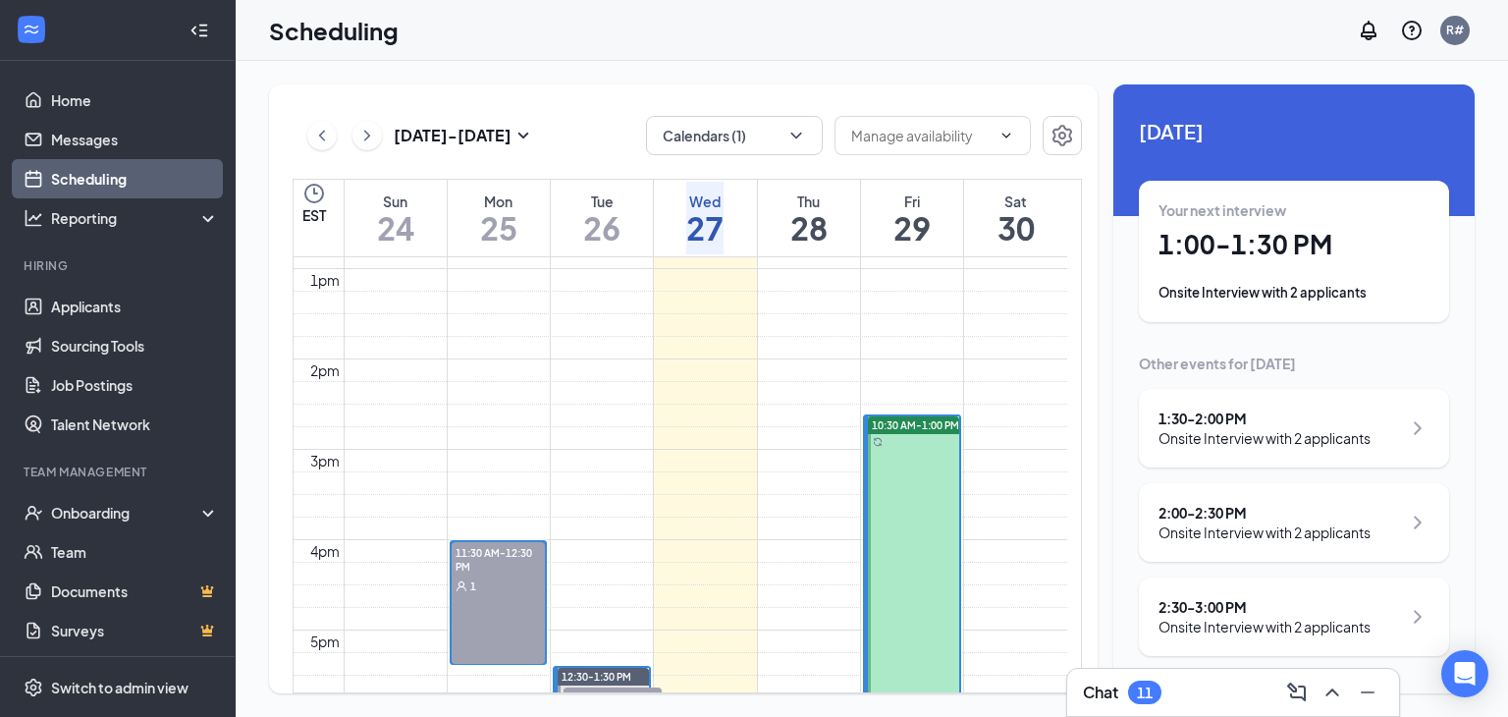
scroll to position [1161, 0]
click at [930, 421] on span "10:30 AM-1:00 PM" at bounding box center [915, 426] width 87 height 14
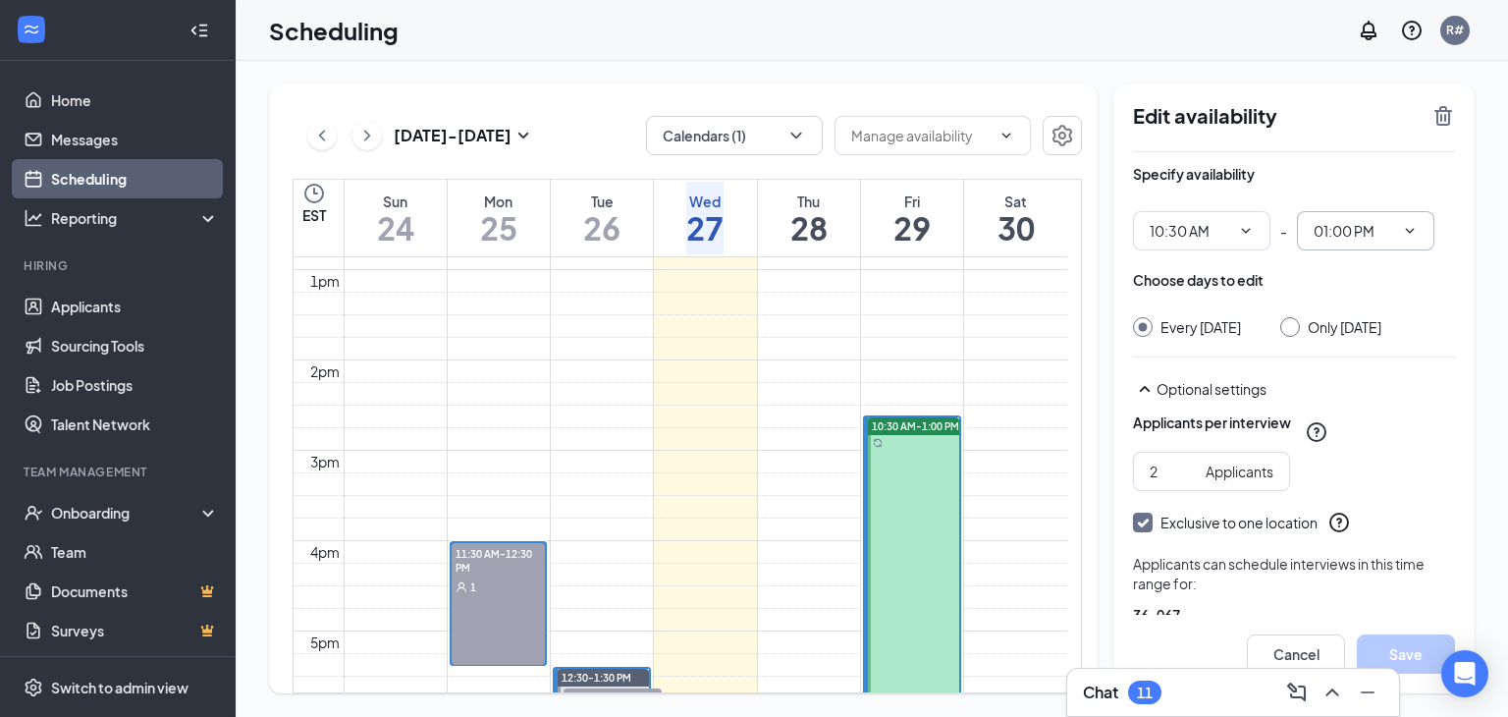
click at [1416, 233] on icon "ChevronDown" at bounding box center [1410, 231] width 16 height 16
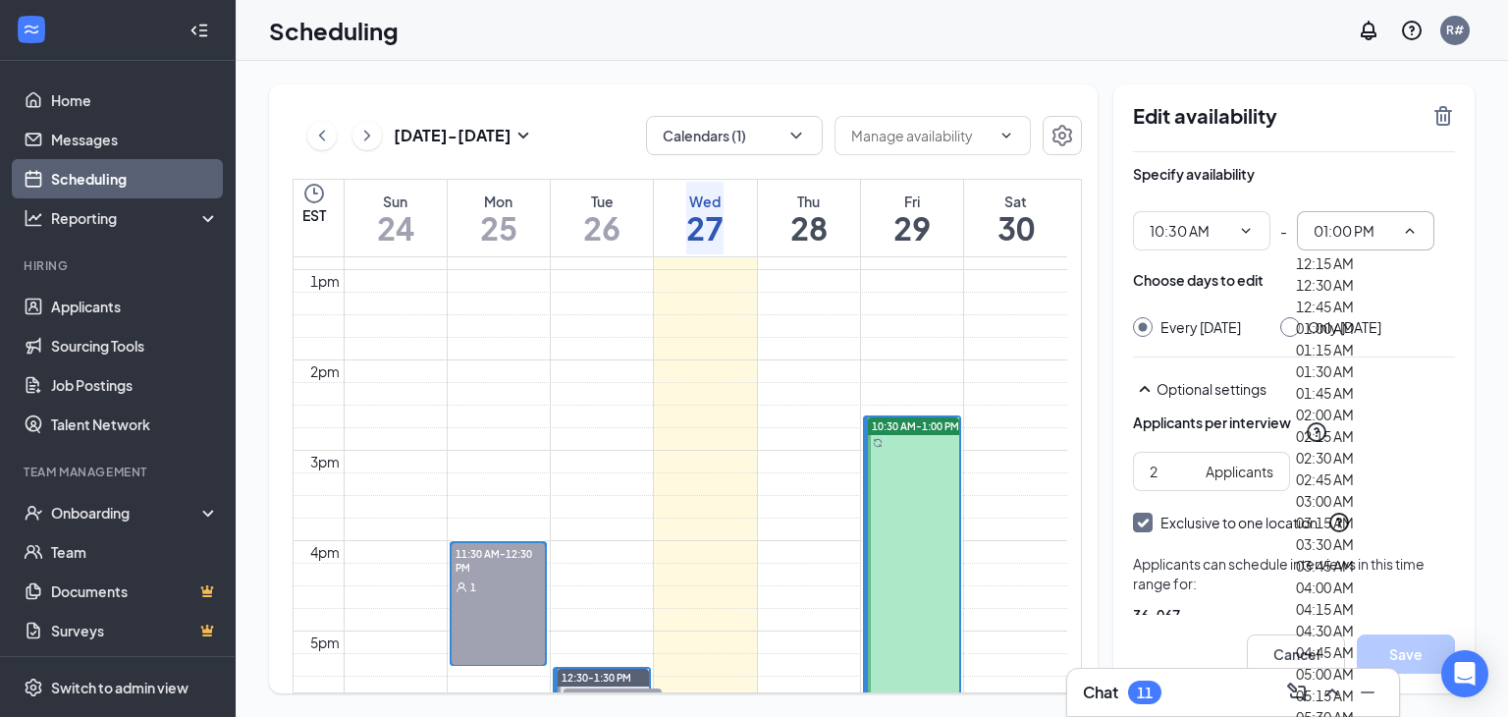
scroll to position [2062, 0]
type input "12:00 PM"
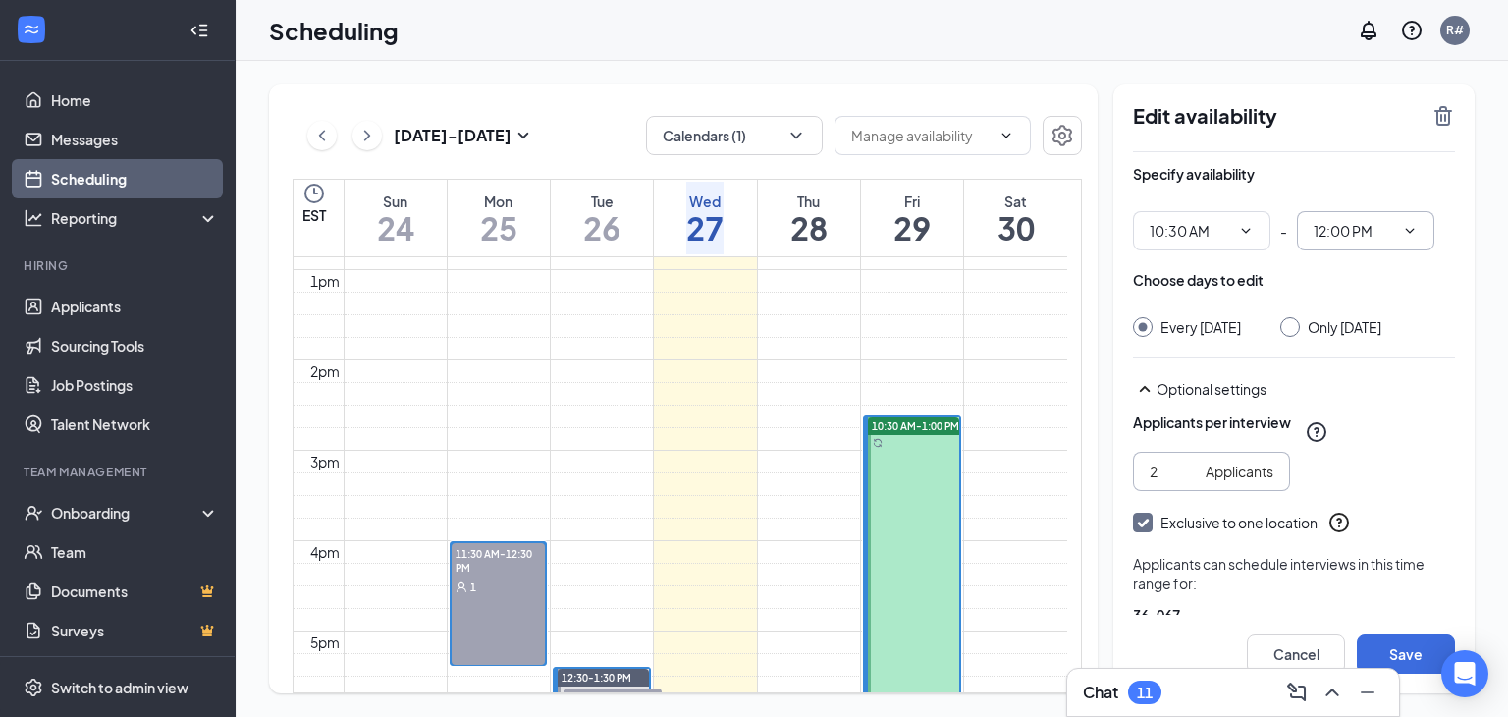
drag, startPoint x: 1154, startPoint y: 471, endPoint x: 1141, endPoint y: 476, distance: 13.7
click at [1141, 476] on span "2 Applicants" at bounding box center [1211, 471] width 157 height 39
type input "1"
click at [1411, 452] on div "1 Applicants" at bounding box center [1294, 471] width 322 height 39
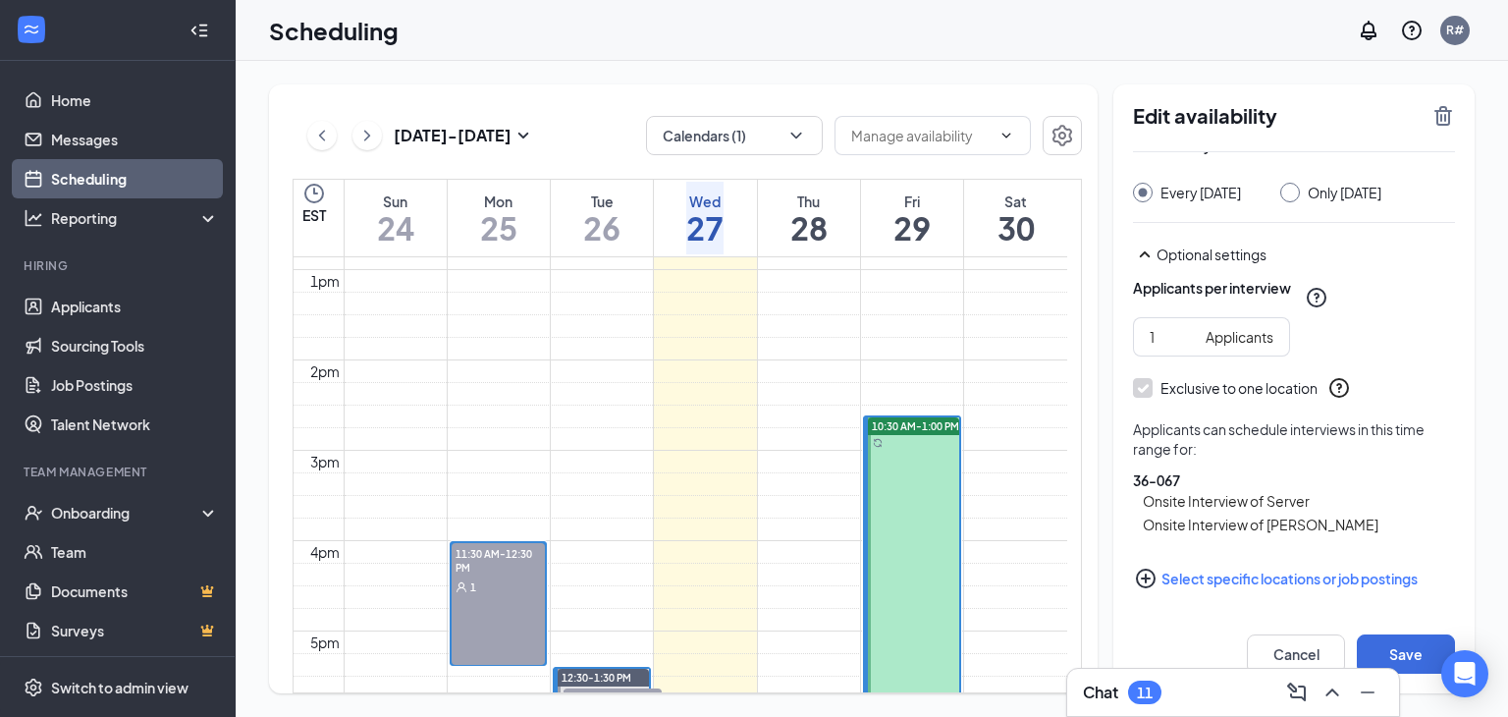
scroll to position [136, 0]
click at [1394, 650] on button "Save" at bounding box center [1406, 653] width 98 height 39
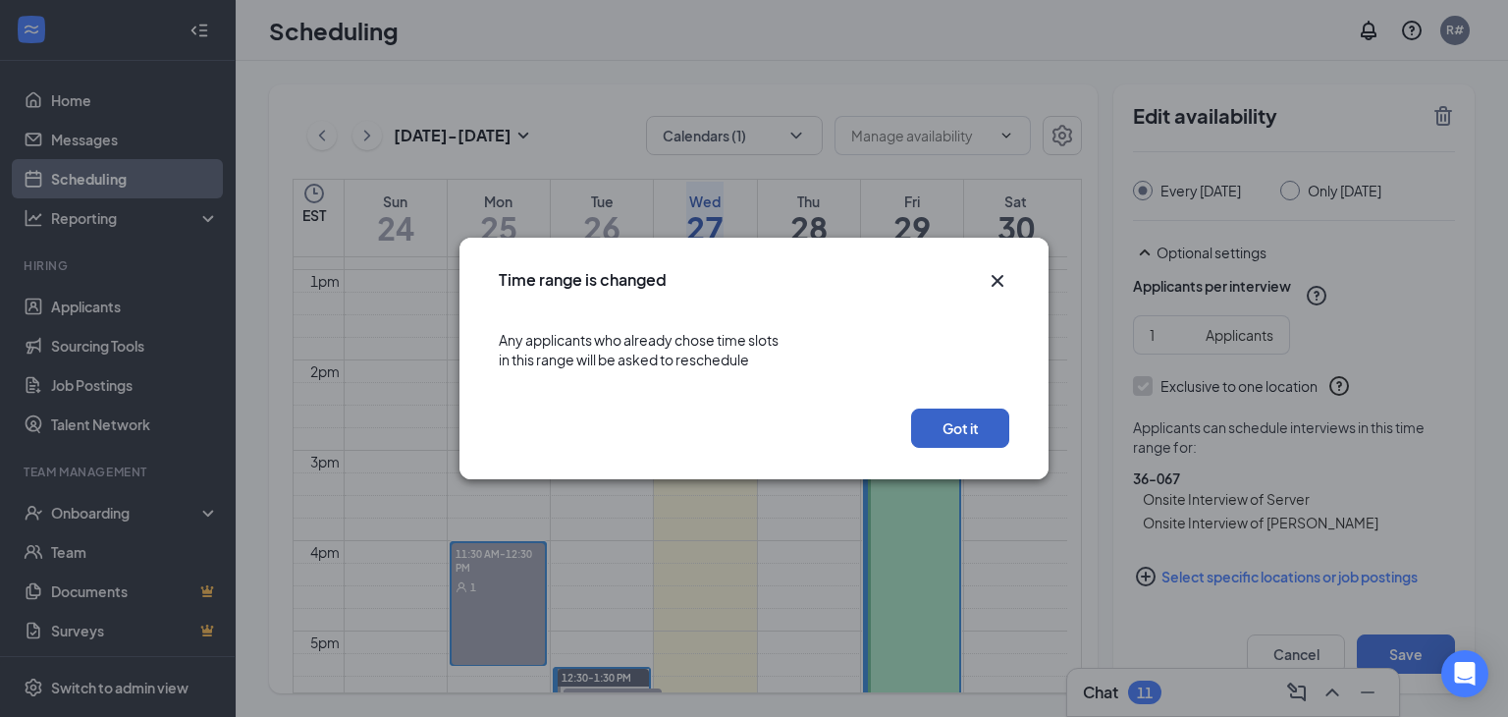
click at [948, 433] on button "Got it" at bounding box center [960, 427] width 98 height 39
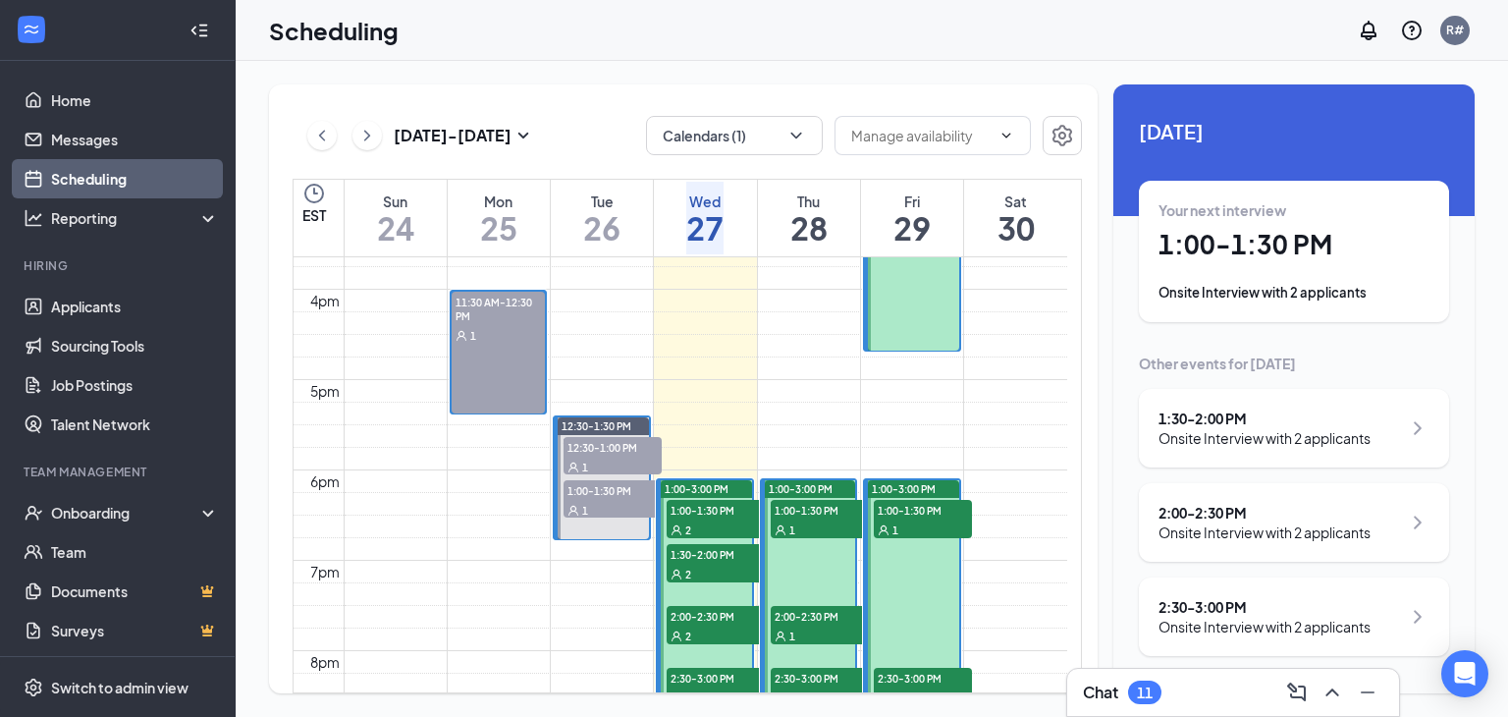
scroll to position [1456, 0]
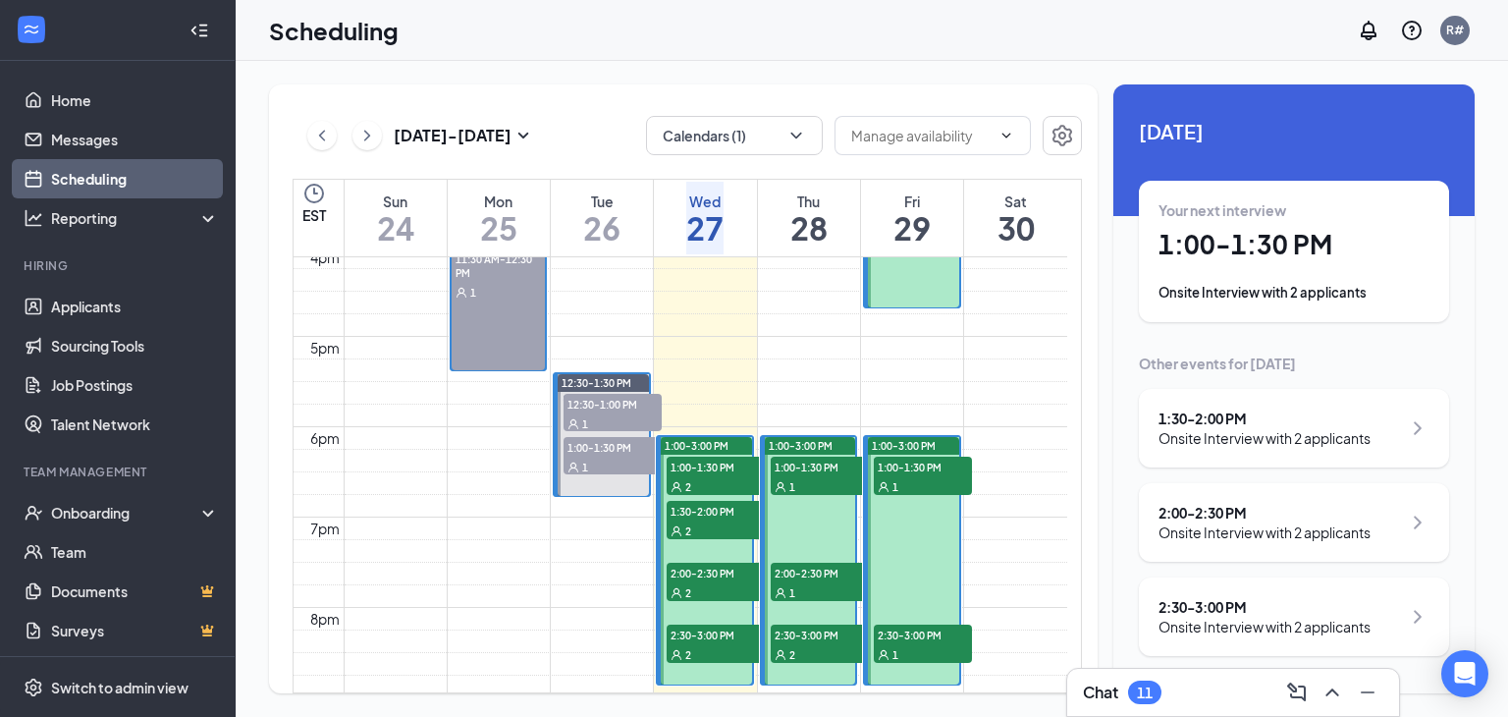
click at [931, 480] on div "1" at bounding box center [923, 486] width 98 height 20
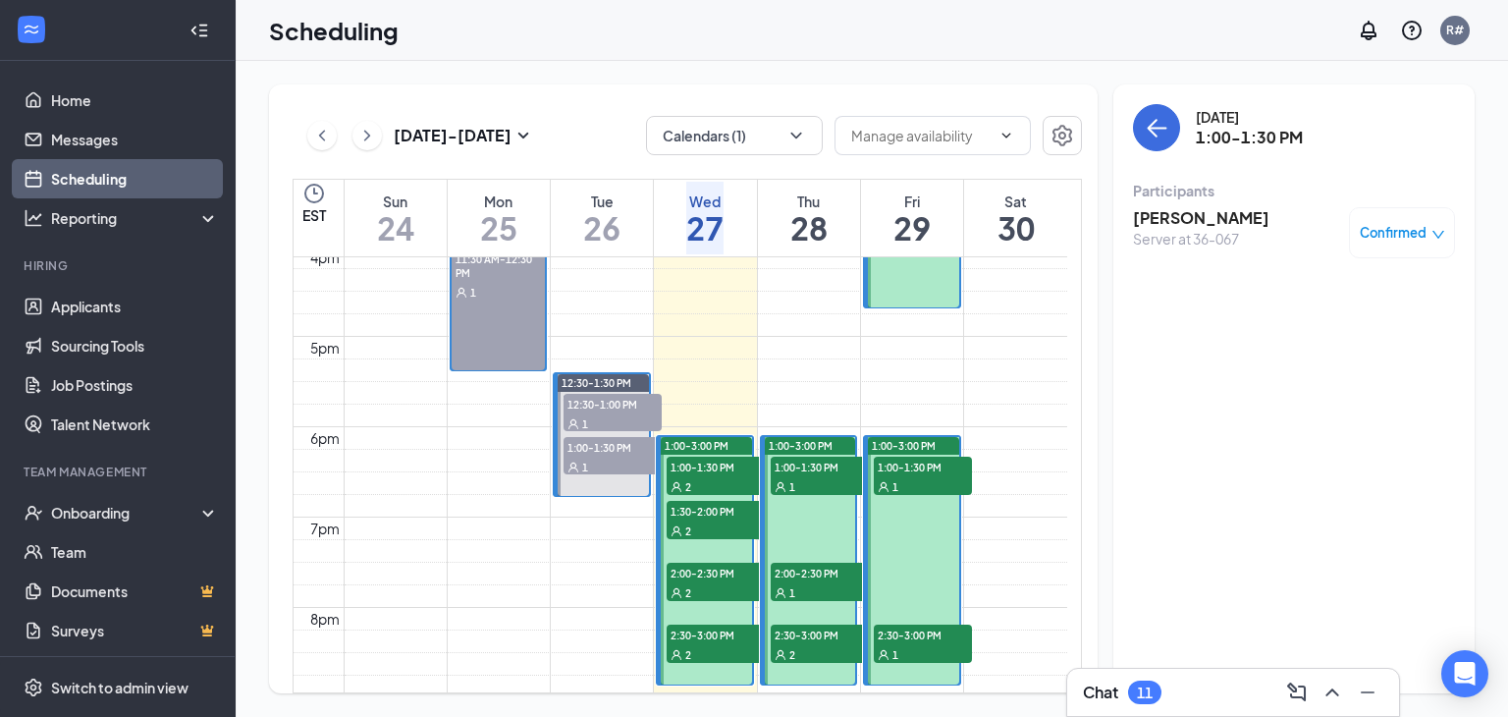
click at [923, 440] on span "1:00-3:00 PM" at bounding box center [904, 446] width 64 height 14
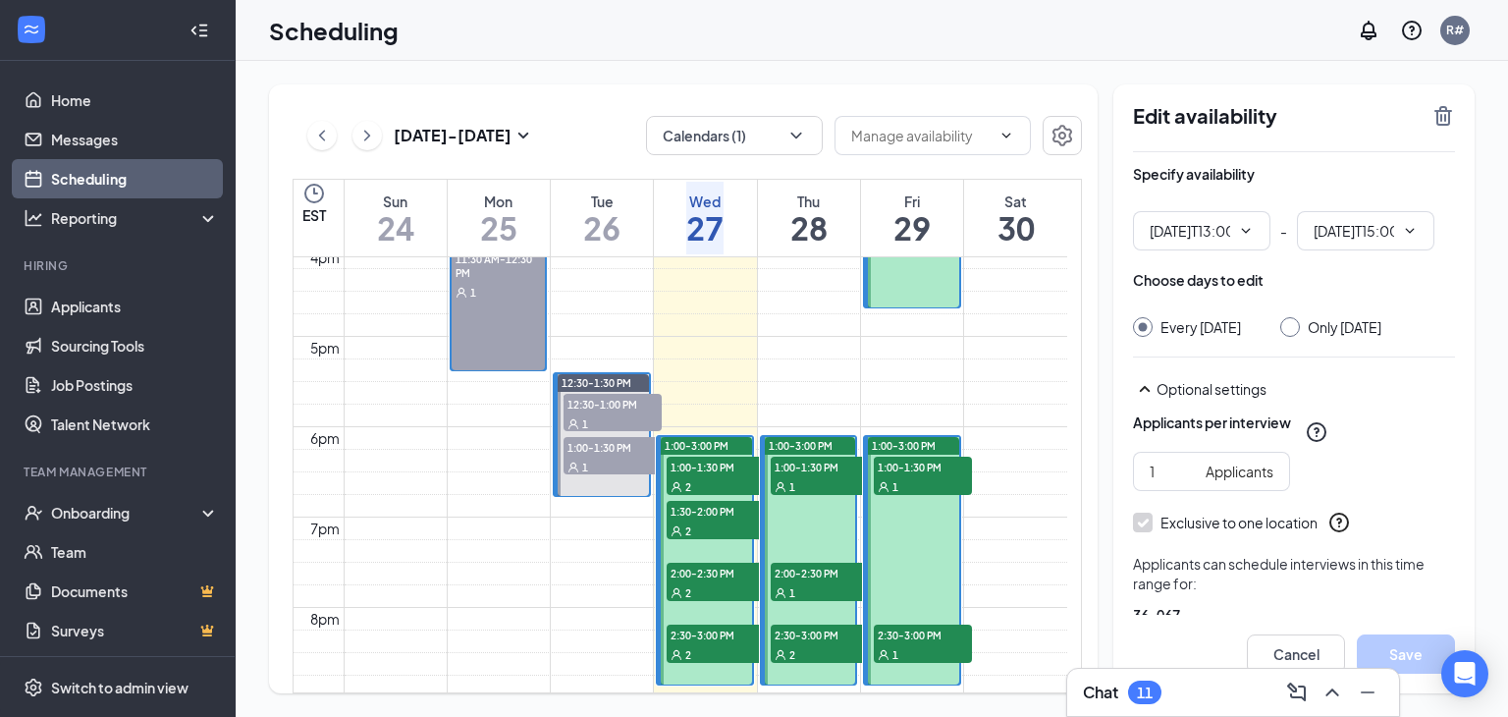
type input "01:00 PM"
type input "03:00 PM"
click at [923, 440] on link "1:00-3:00 PM 1:00-1:30 PM 1 2:30-3:00 PM 1" at bounding box center [912, 560] width 98 height 250
click at [1249, 234] on icon "ChevronDown" at bounding box center [1246, 231] width 16 height 16
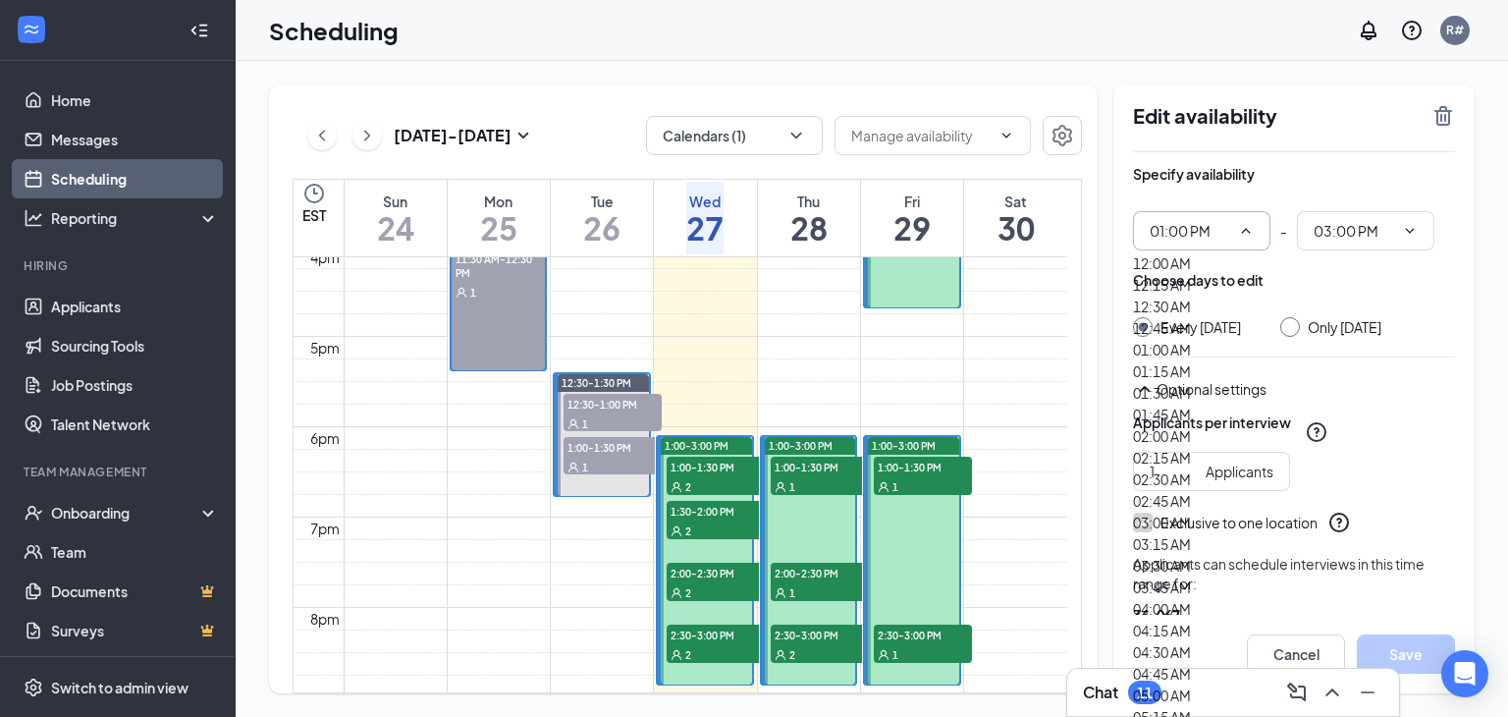
scroll to position [2553, 0]
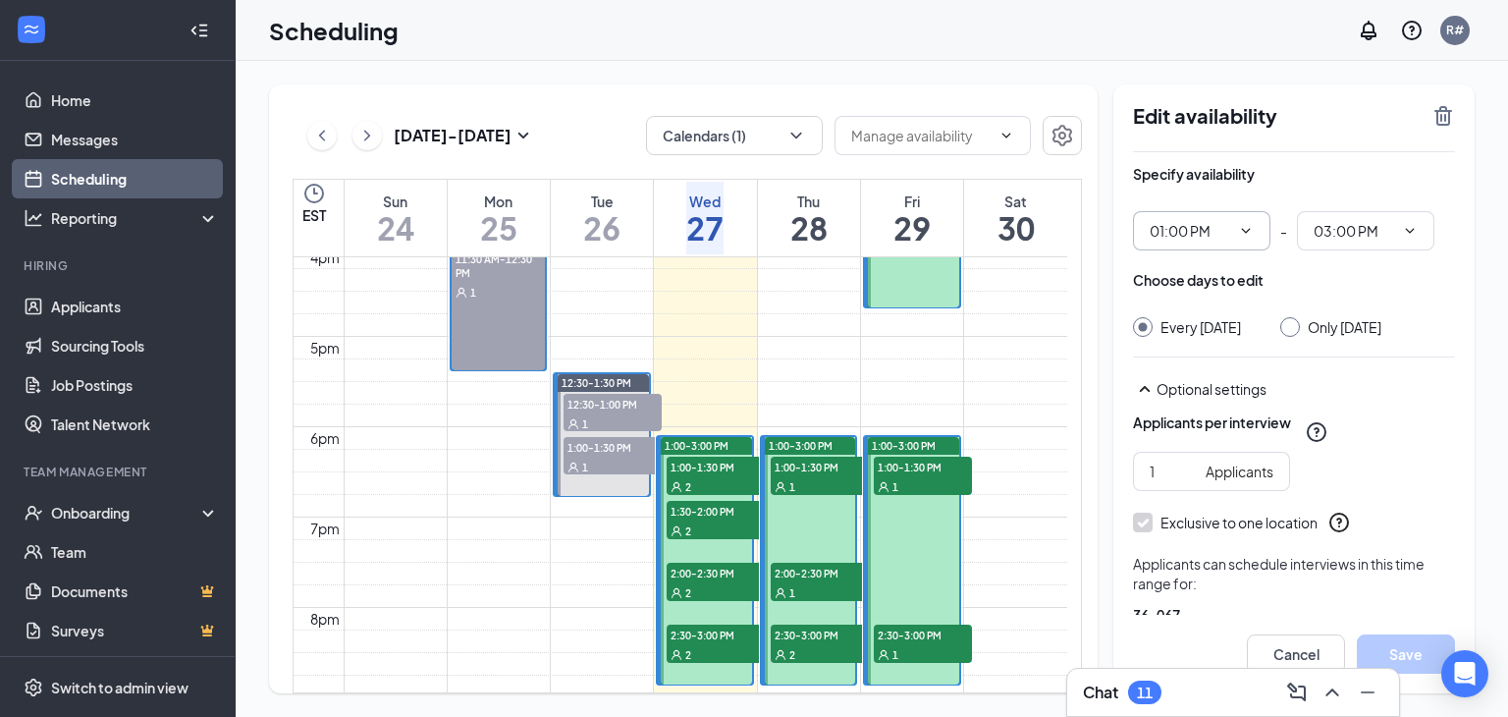
click at [1411, 370] on div "Specify availability 01:00 PM - 03:00 PM Choose days to edit Every [DATE] Only …" at bounding box center [1294, 481] width 322 height 659
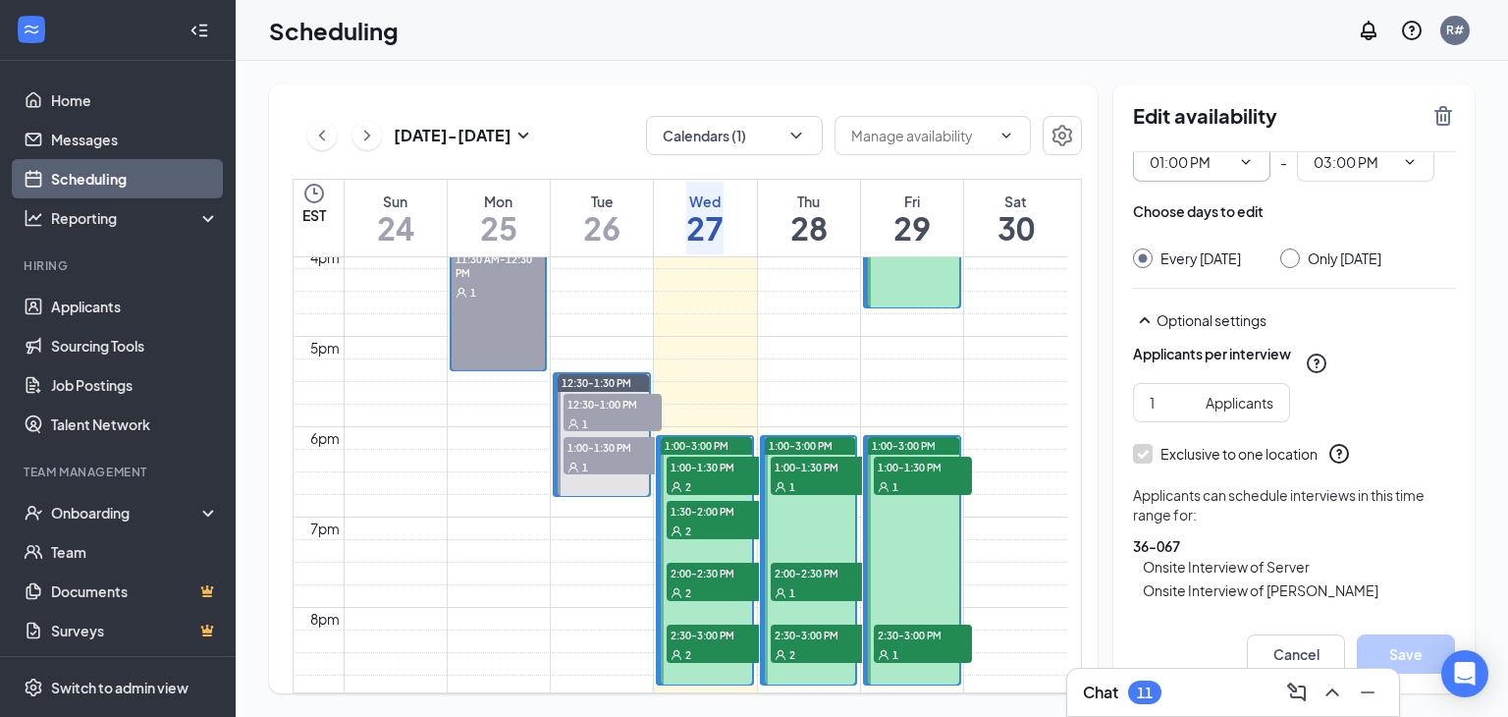
scroll to position [0, 0]
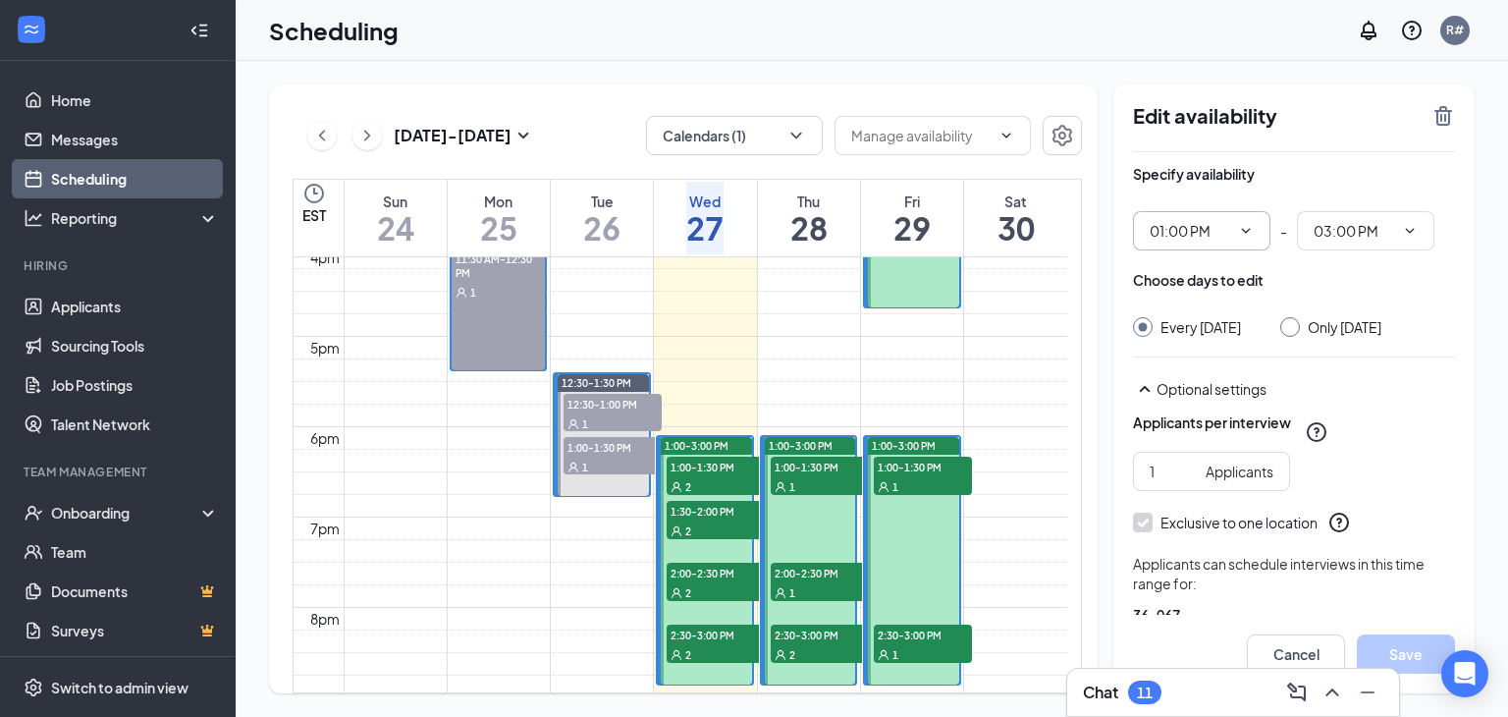
click at [1246, 229] on icon "ChevronDown" at bounding box center [1246, 231] width 16 height 16
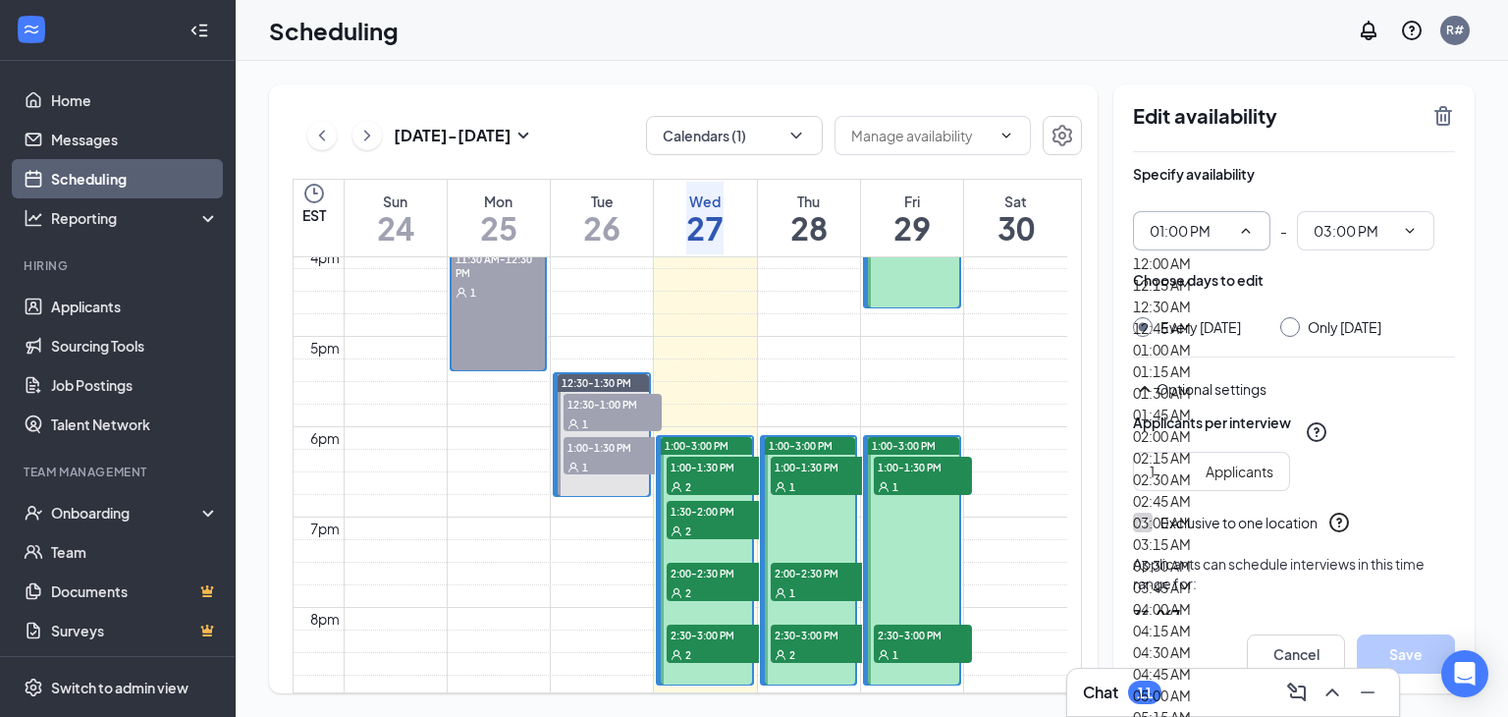
scroll to position [2356, 0]
type input "01:30 PM"
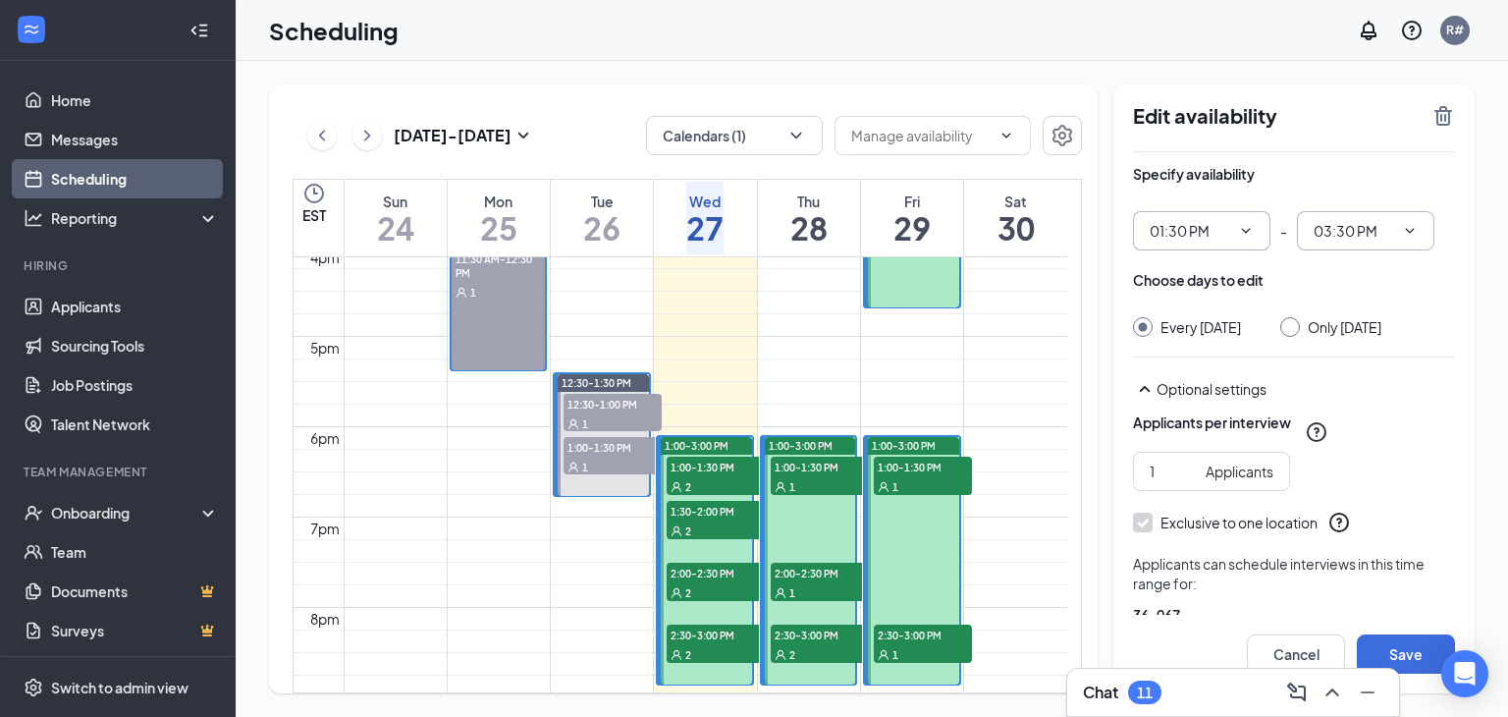
click at [1409, 229] on icon "ChevronDown" at bounding box center [1410, 231] width 16 height 16
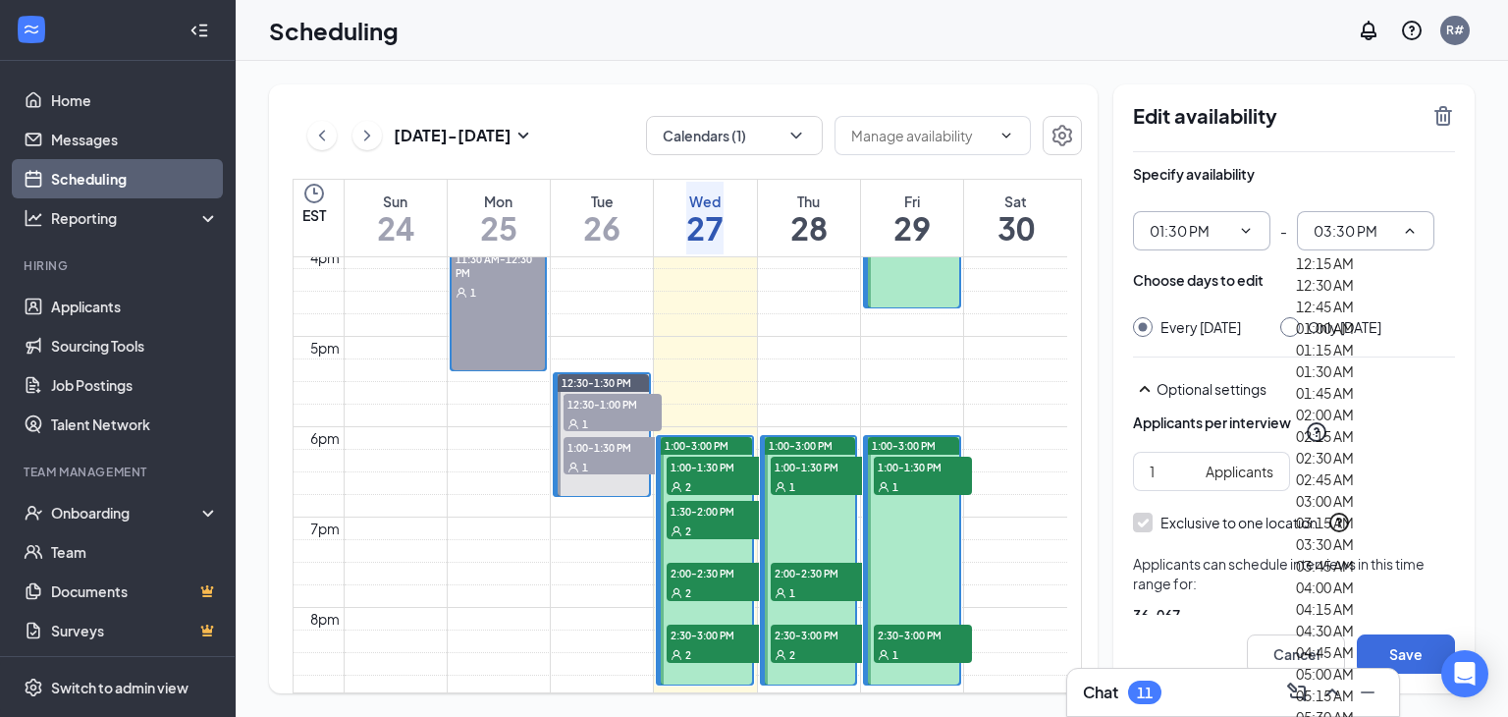
scroll to position [2553, 0]
type input "03:00 PM"
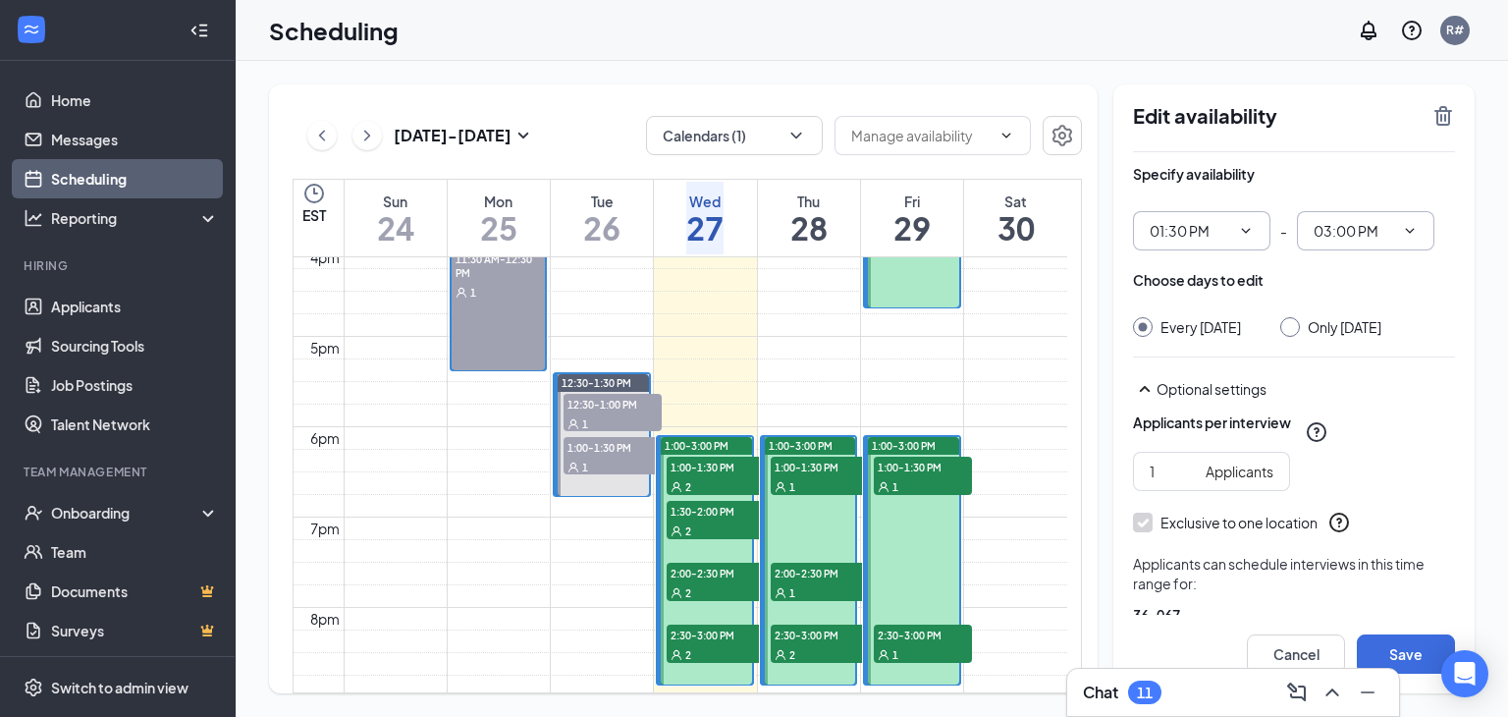
click at [1380, 171] on div "Specify availability" at bounding box center [1294, 183] width 322 height 39
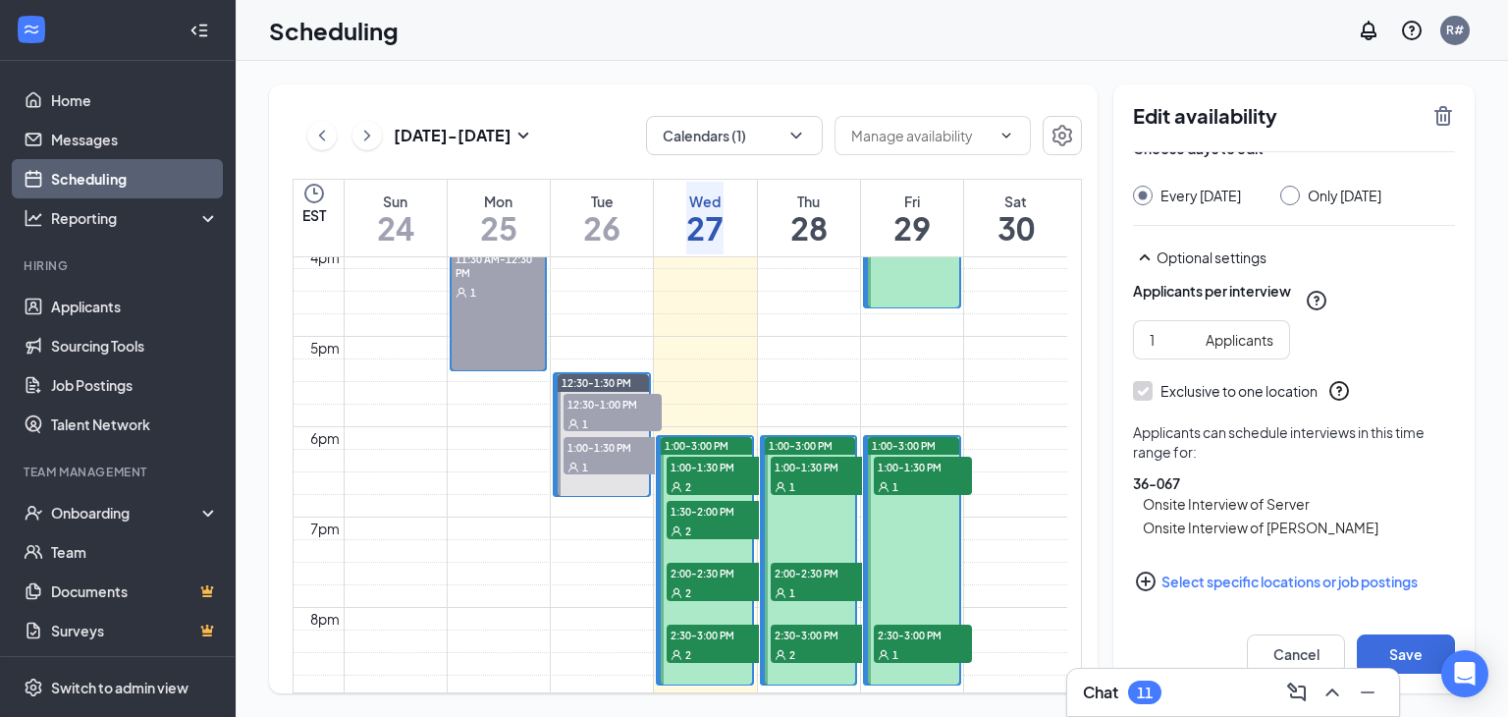
scroll to position [136, 0]
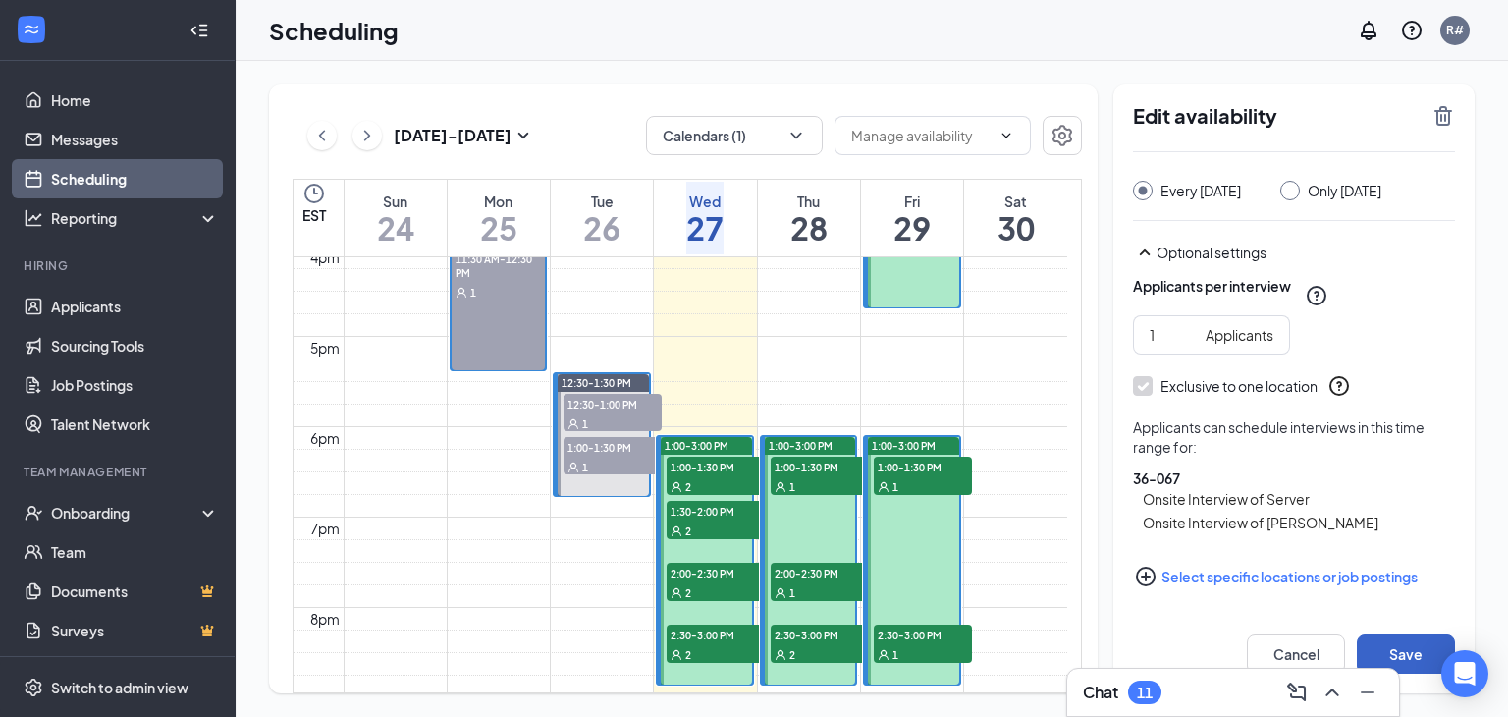
click at [1406, 647] on button "Save" at bounding box center [1406, 653] width 98 height 39
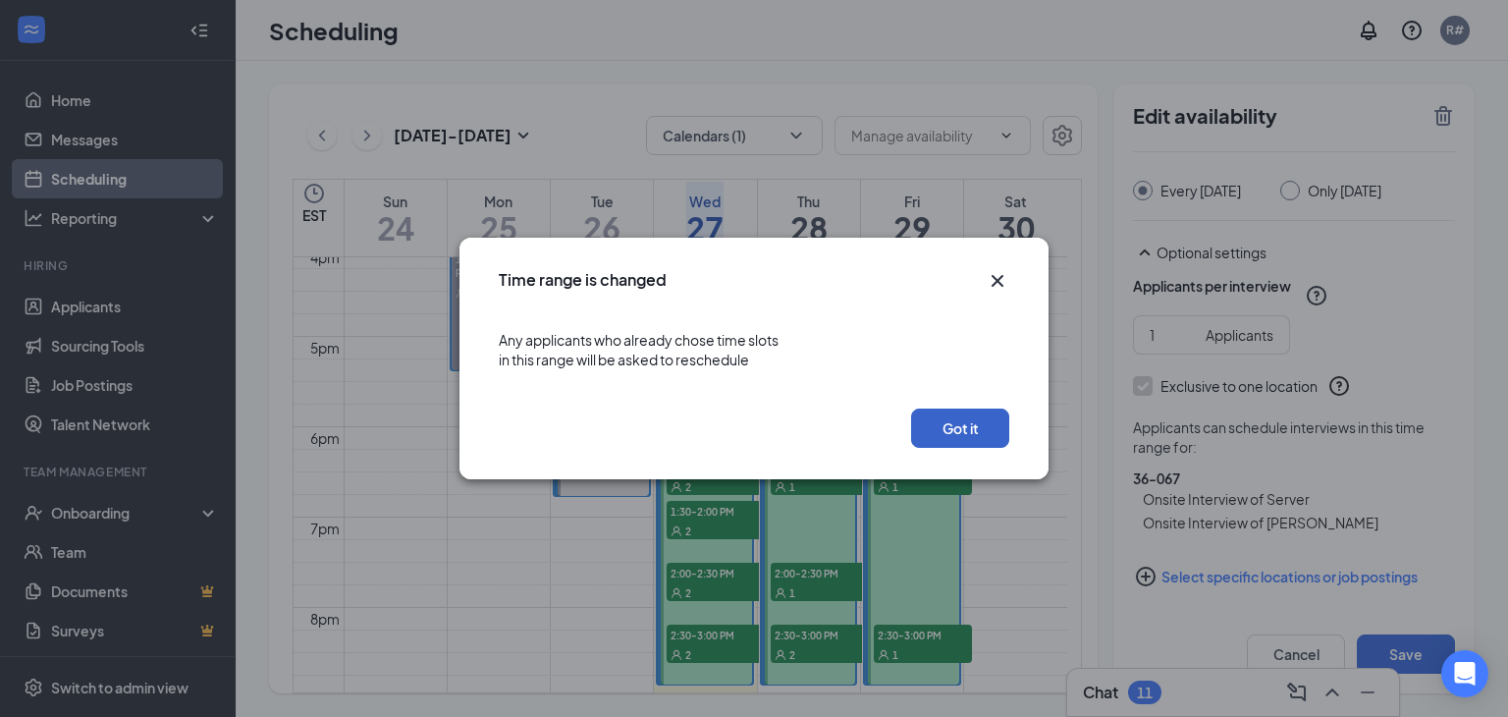
click at [954, 440] on button "Got it" at bounding box center [960, 427] width 98 height 39
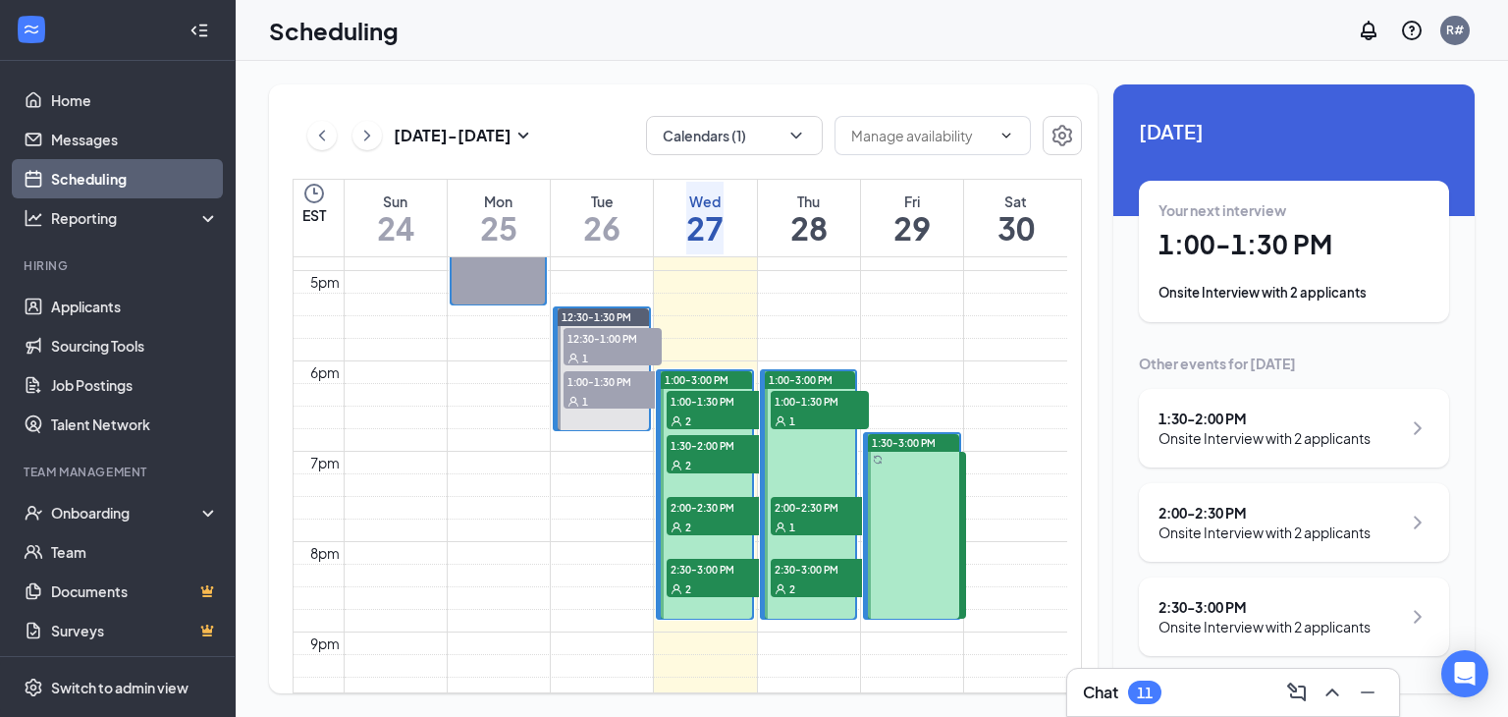
scroll to position [1554, 0]
